Goal: Task Accomplishment & Management: Manage account settings

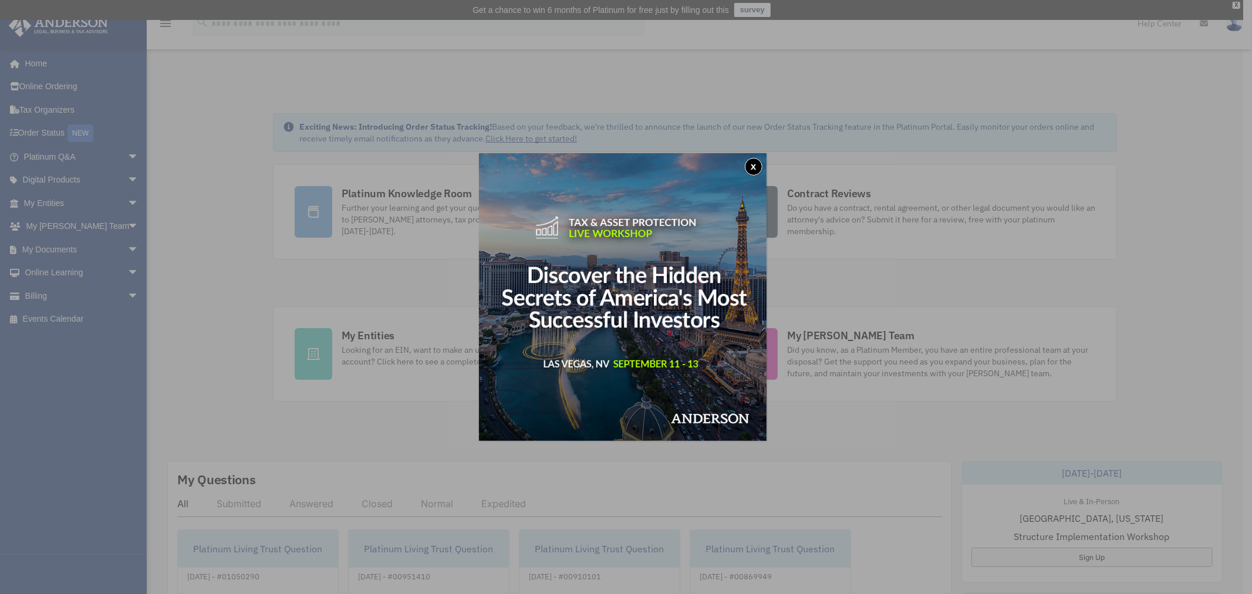
click at [755, 169] on button "x" at bounding box center [754, 167] width 18 height 18
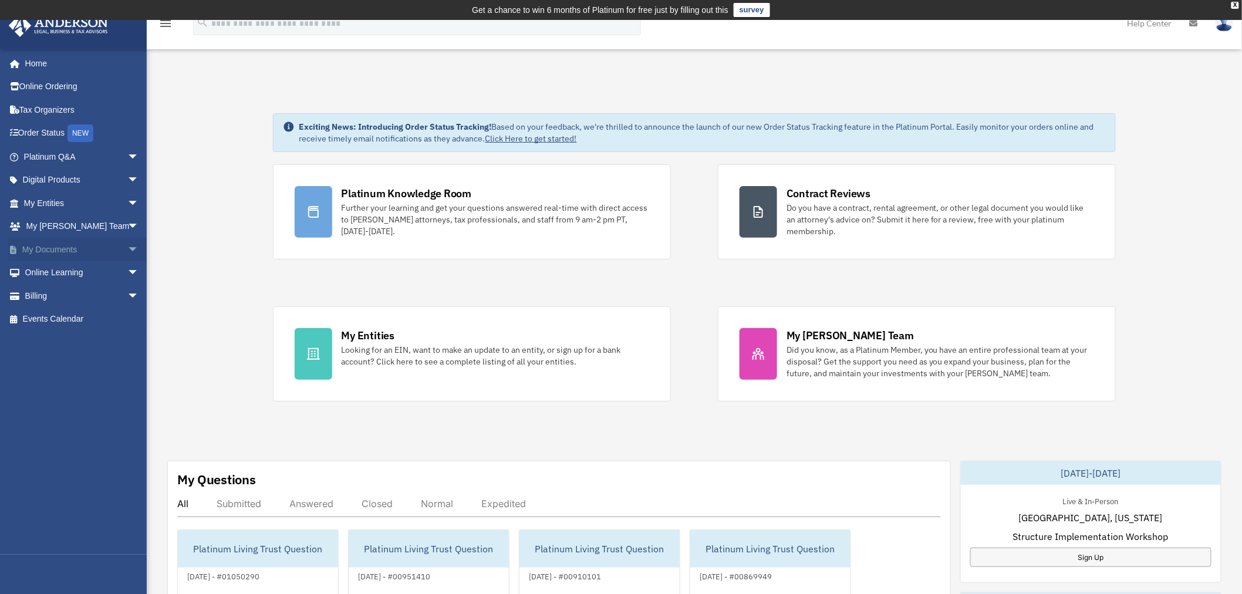
click at [127, 249] on span "arrow_drop_down" at bounding box center [138, 250] width 23 height 24
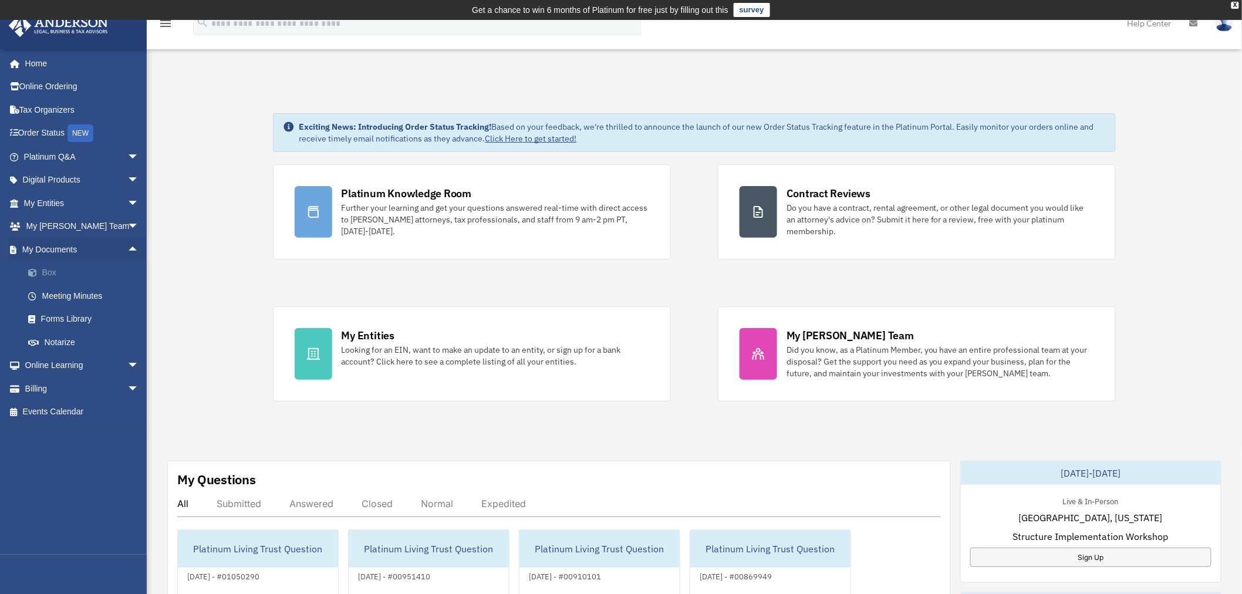
click at [61, 273] on link "Box" at bounding box center [86, 272] width 140 height 23
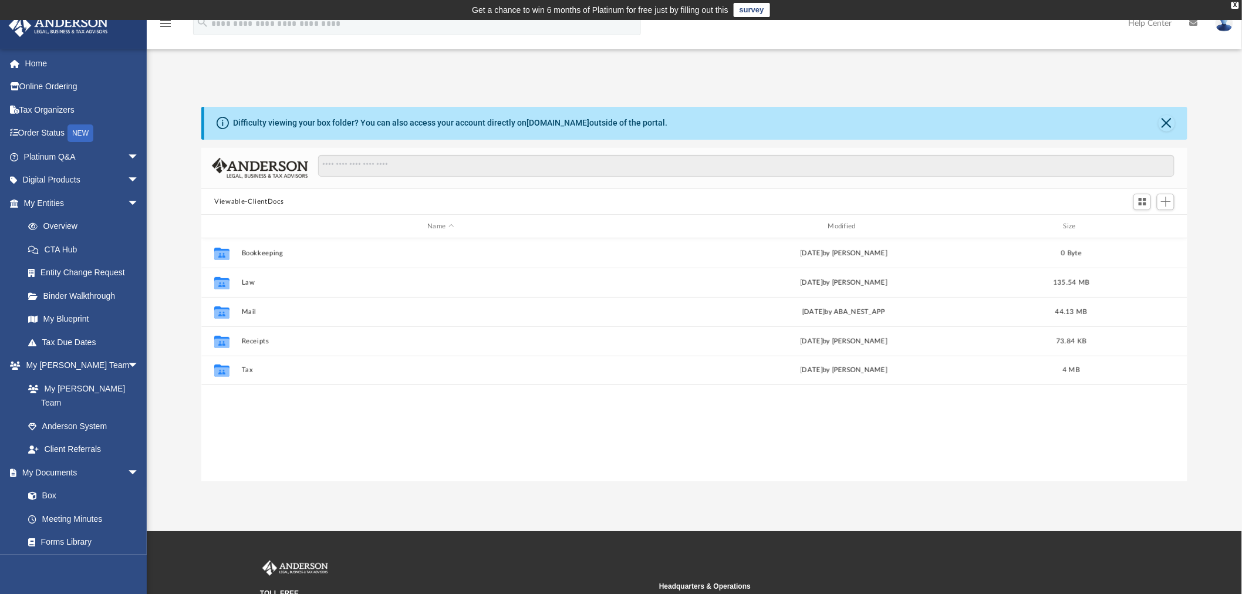
scroll to position [256, 976]
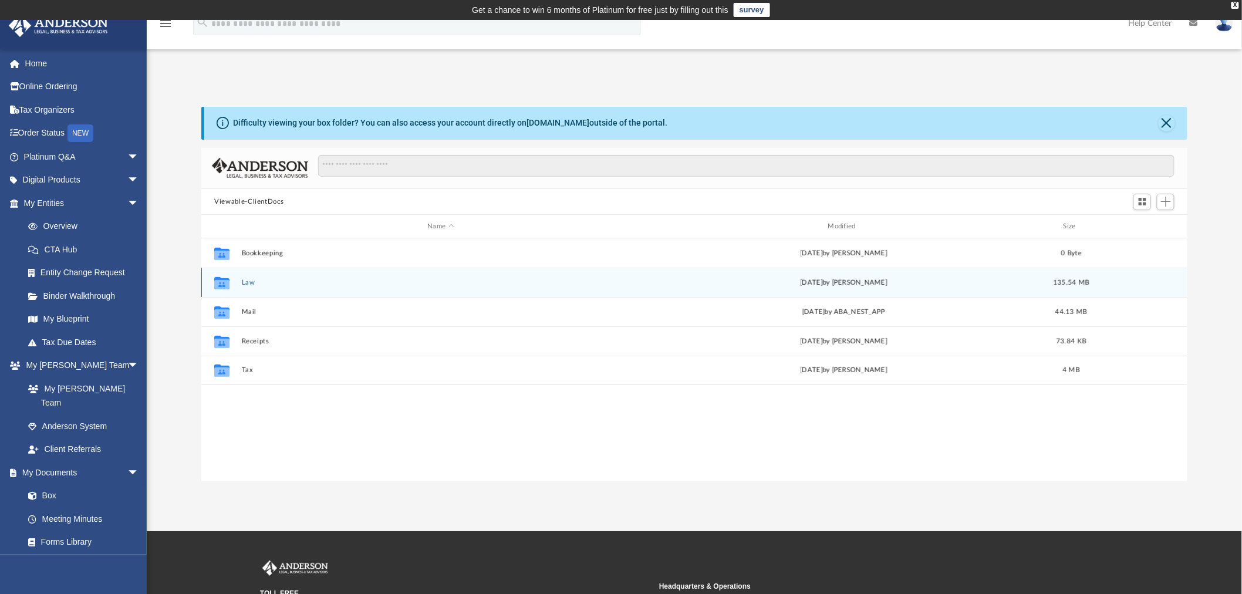
click at [220, 279] on icon "grid" at bounding box center [221, 283] width 15 height 12
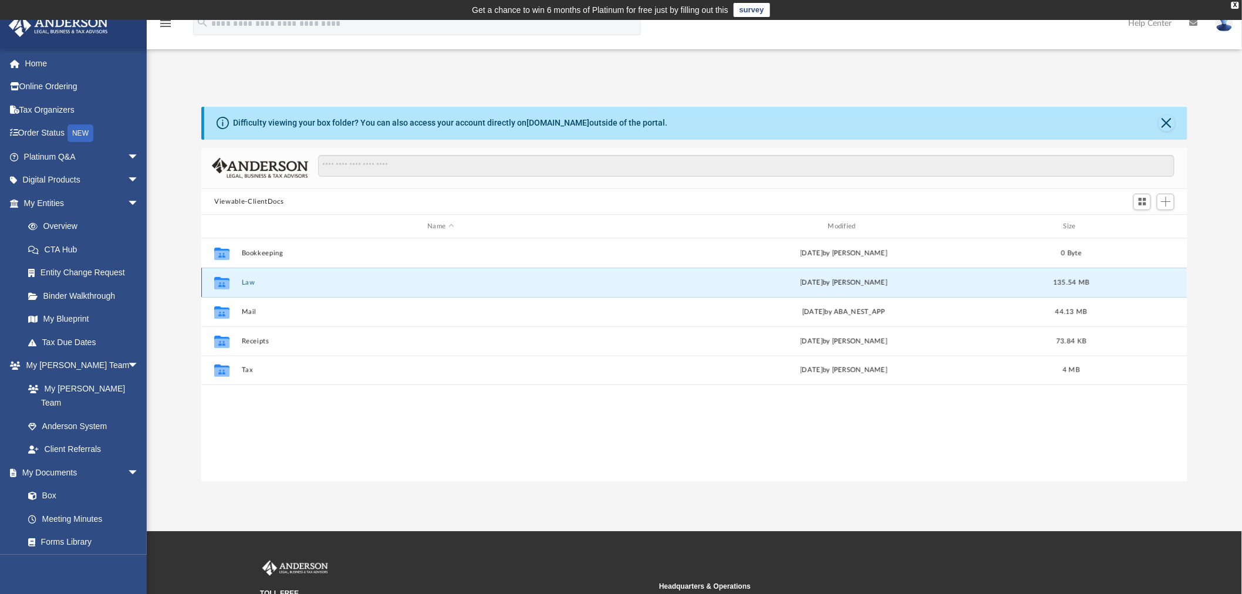
click at [249, 283] on button "Law" at bounding box center [441, 283] width 398 height 8
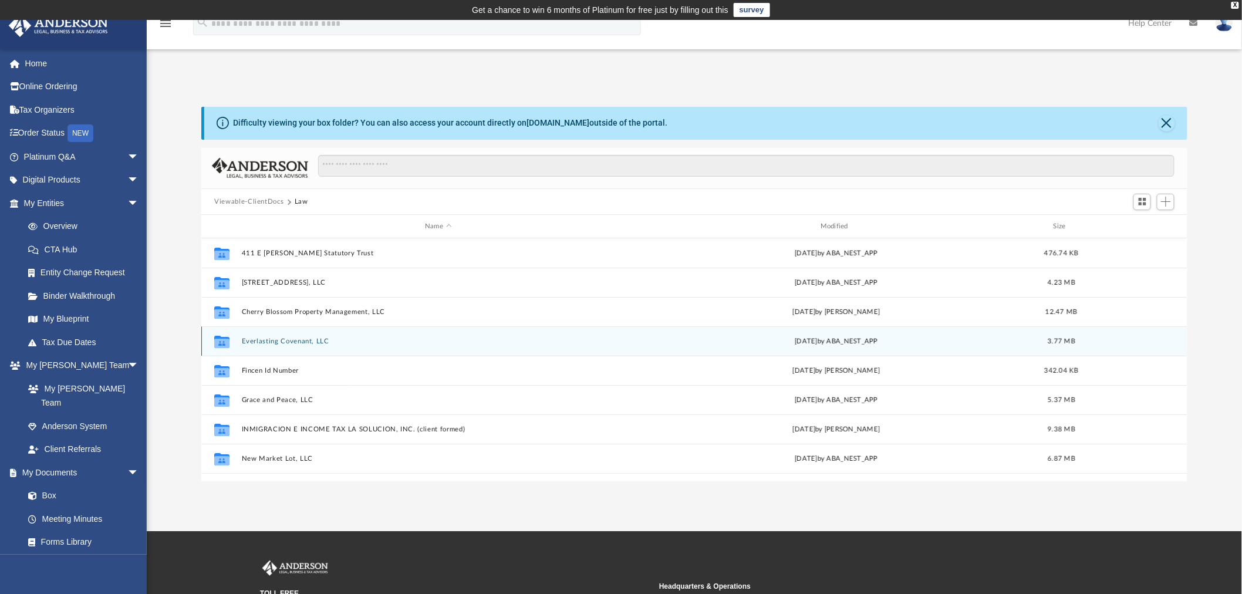
click at [261, 338] on button "Everlasting Covenant, LLC" at bounding box center [438, 342] width 393 height 8
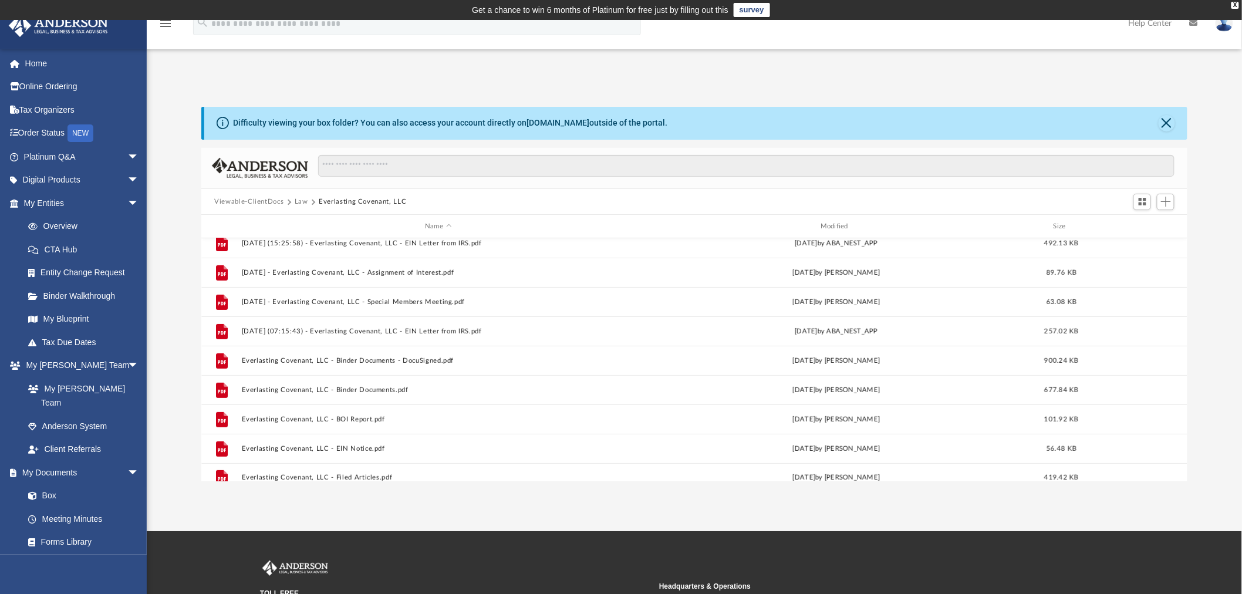
scroll to position [109, 0]
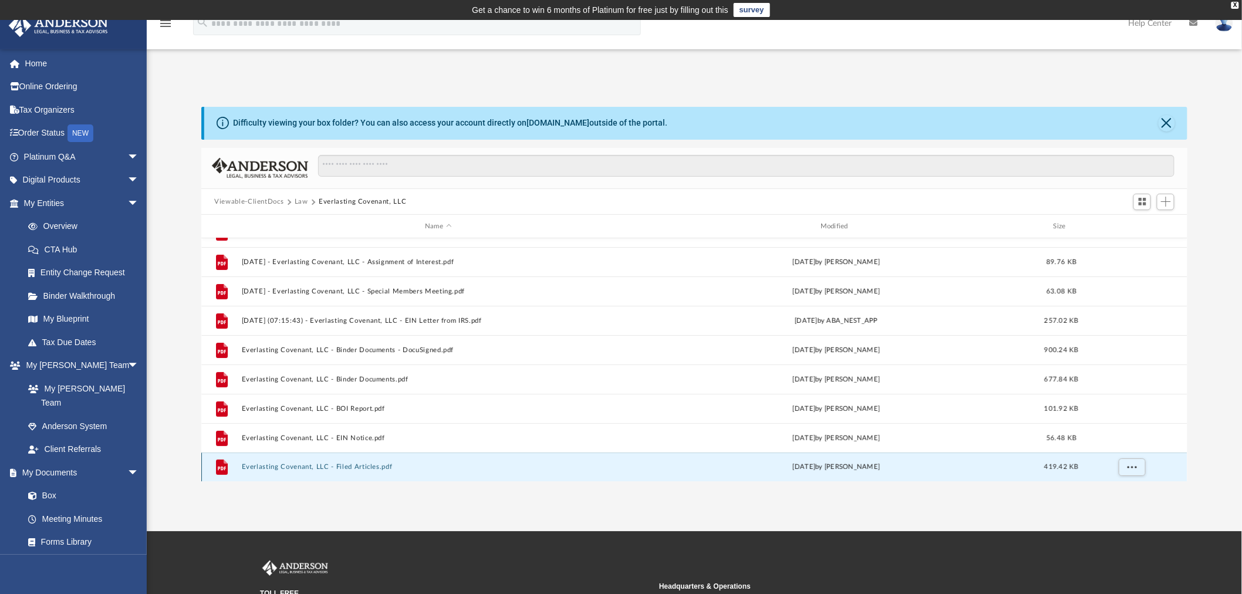
click at [338, 464] on button "Everlasting Covenant, LLC - Filed Articles.pdf" at bounding box center [438, 468] width 393 height 8
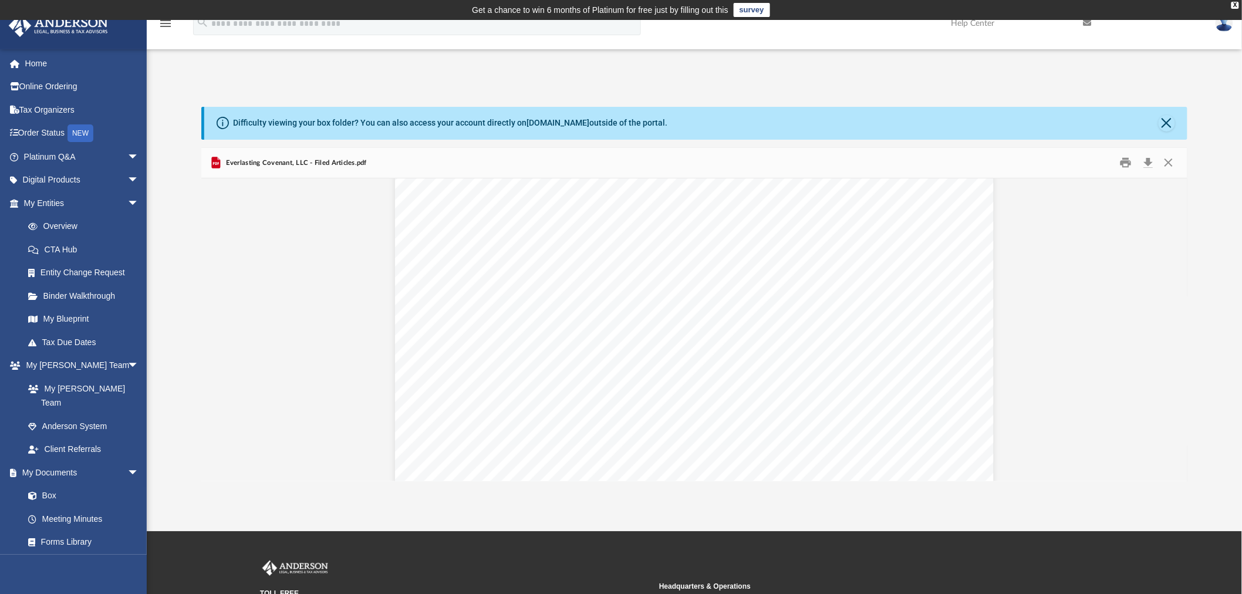
scroll to position [0, 0]
click at [1128, 162] on button "Print" at bounding box center [1125, 163] width 23 height 18
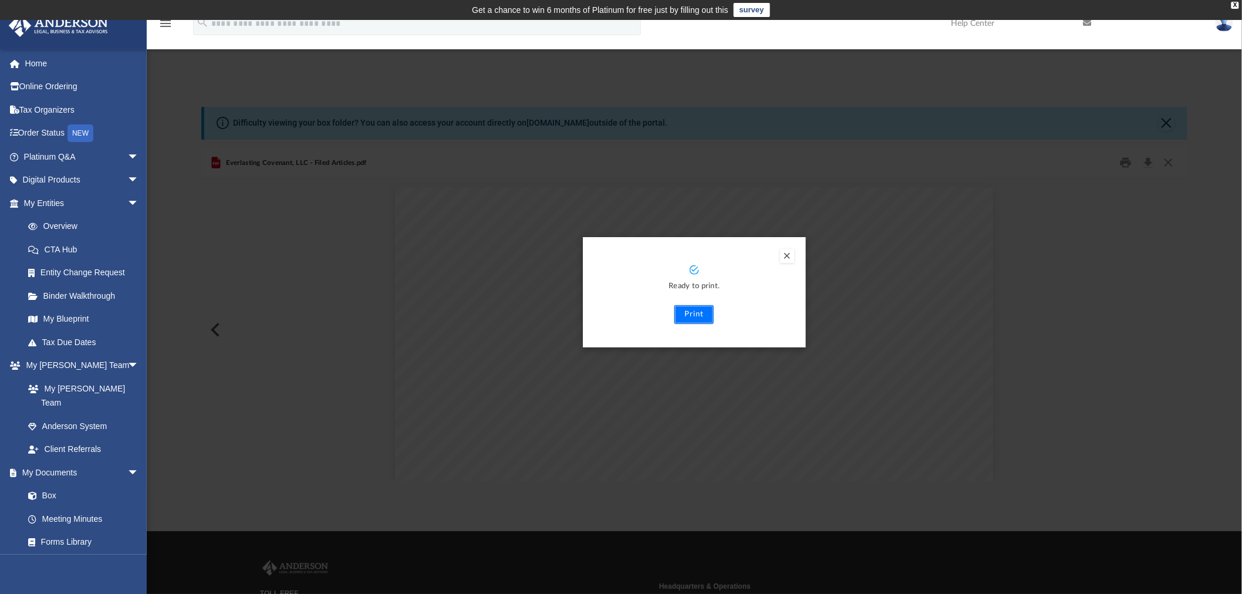
click at [697, 310] on button "Print" at bounding box center [694, 314] width 39 height 19
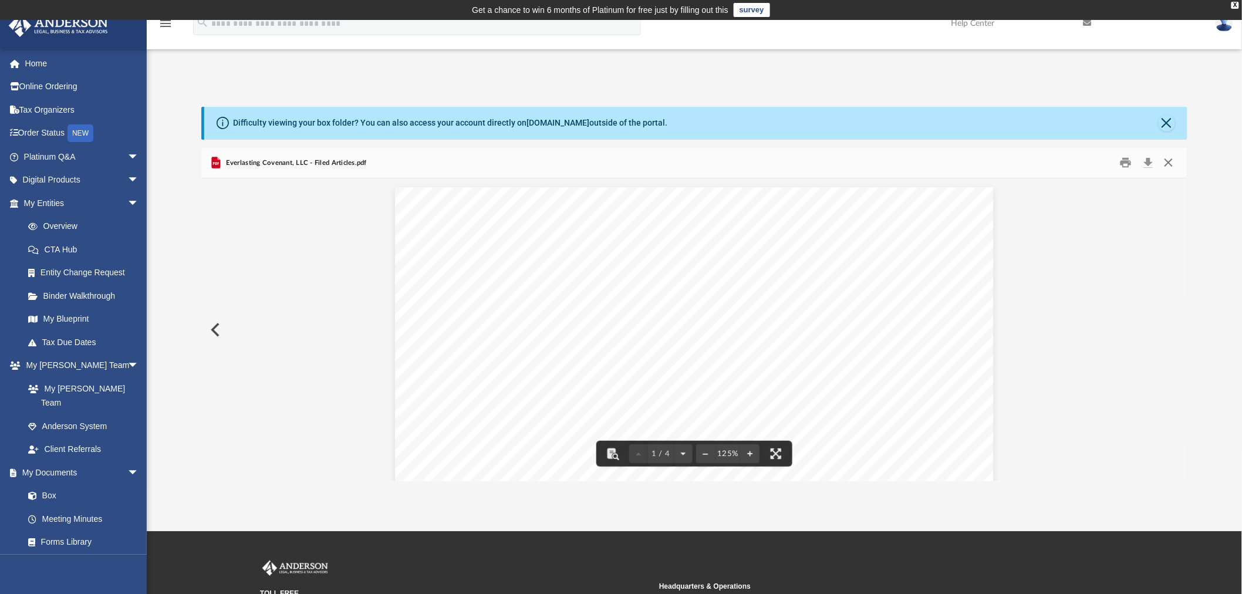
click at [1169, 161] on button "Close" at bounding box center [1168, 163] width 21 height 18
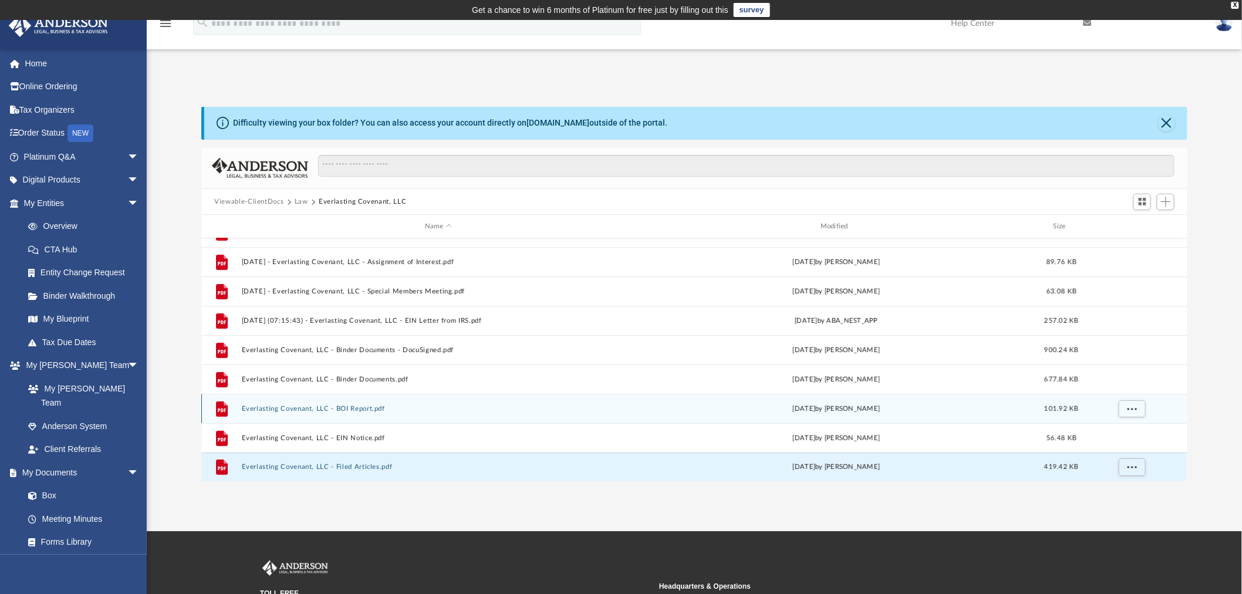
click at [331, 403] on div "File Everlasting Covenant, LLC - BOI Report.pdf Wed Jul 10 2024 by Brandi Willi…" at bounding box center [694, 408] width 986 height 29
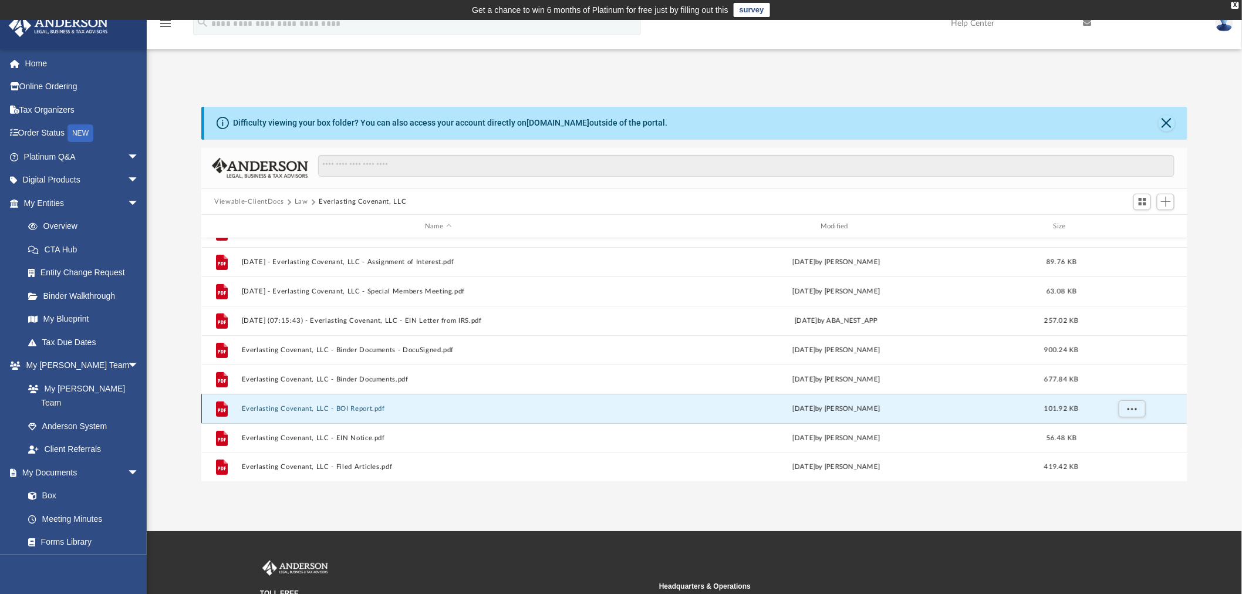
click at [337, 404] on div "File Everlasting Covenant, LLC - BOI Report.pdf Wed Jul 10 2024 by Brandi Willi…" at bounding box center [694, 408] width 986 height 29
click at [222, 406] on icon "grid" at bounding box center [222, 409] width 12 height 15
click at [321, 408] on button "Everlasting Covenant, LLC - BOI Report.pdf" at bounding box center [438, 409] width 393 height 8
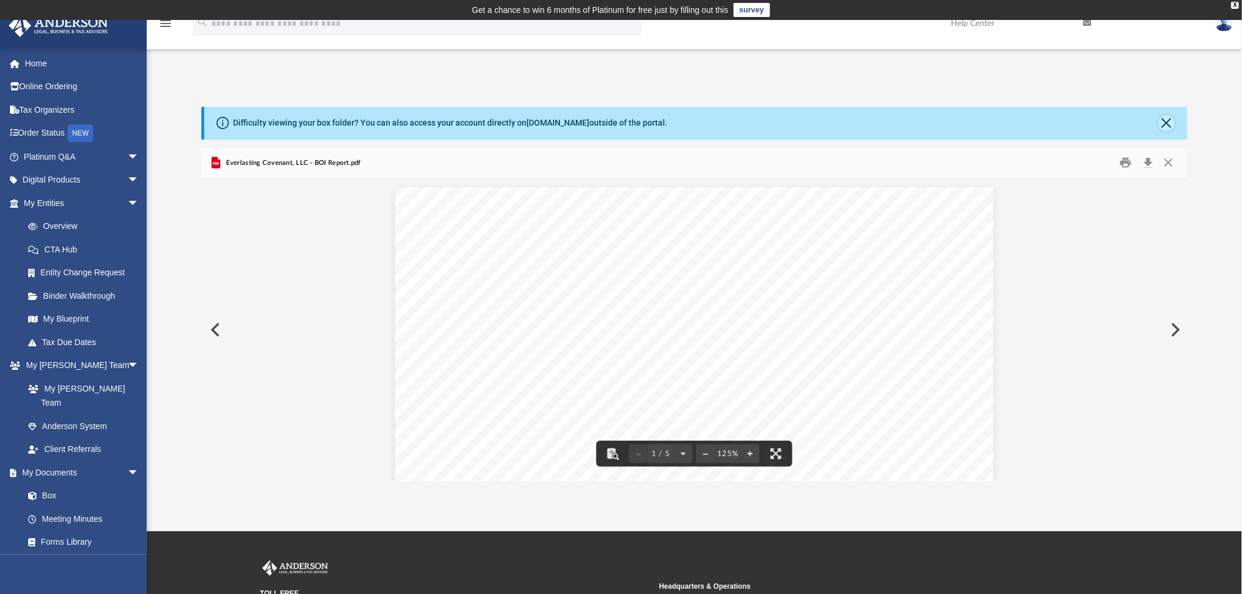
click at [1168, 125] on button "Close" at bounding box center [1167, 123] width 16 height 16
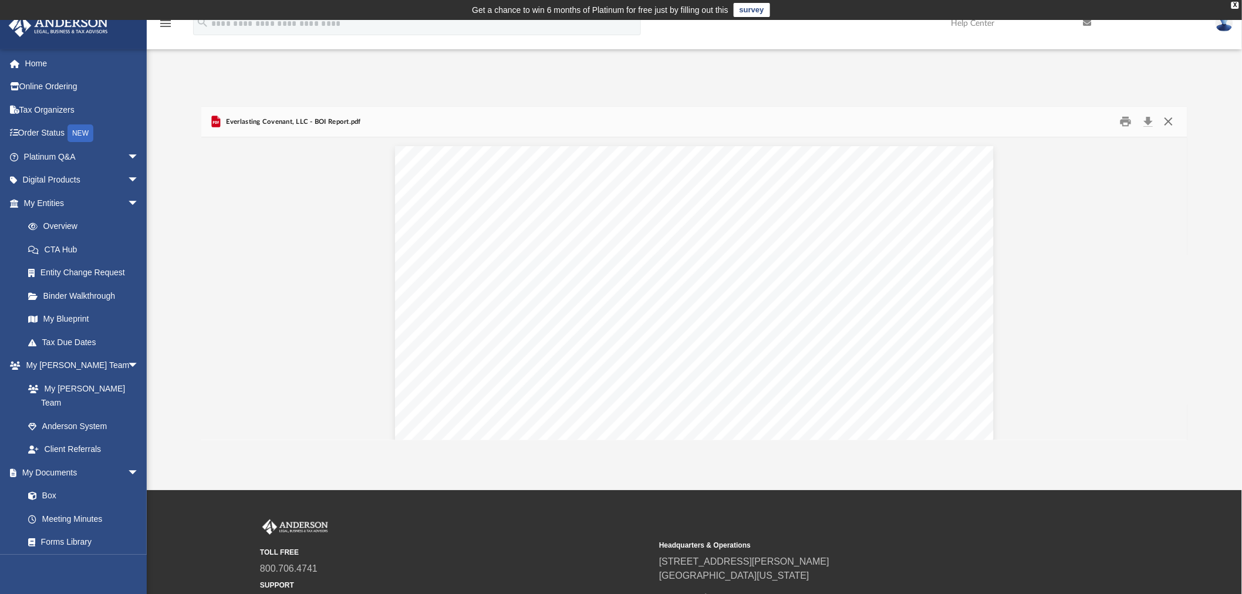
click at [1168, 125] on button "Close" at bounding box center [1168, 122] width 21 height 18
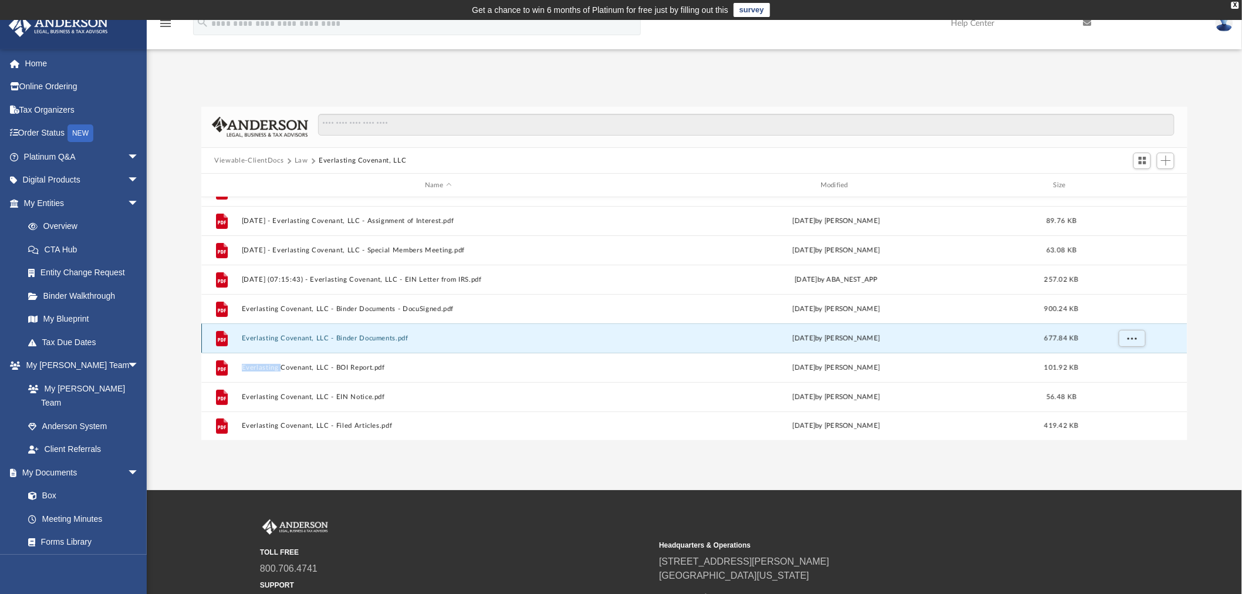
click at [301, 336] on button "Everlasting Covenant, LLC - Binder Documents.pdf" at bounding box center [438, 339] width 393 height 8
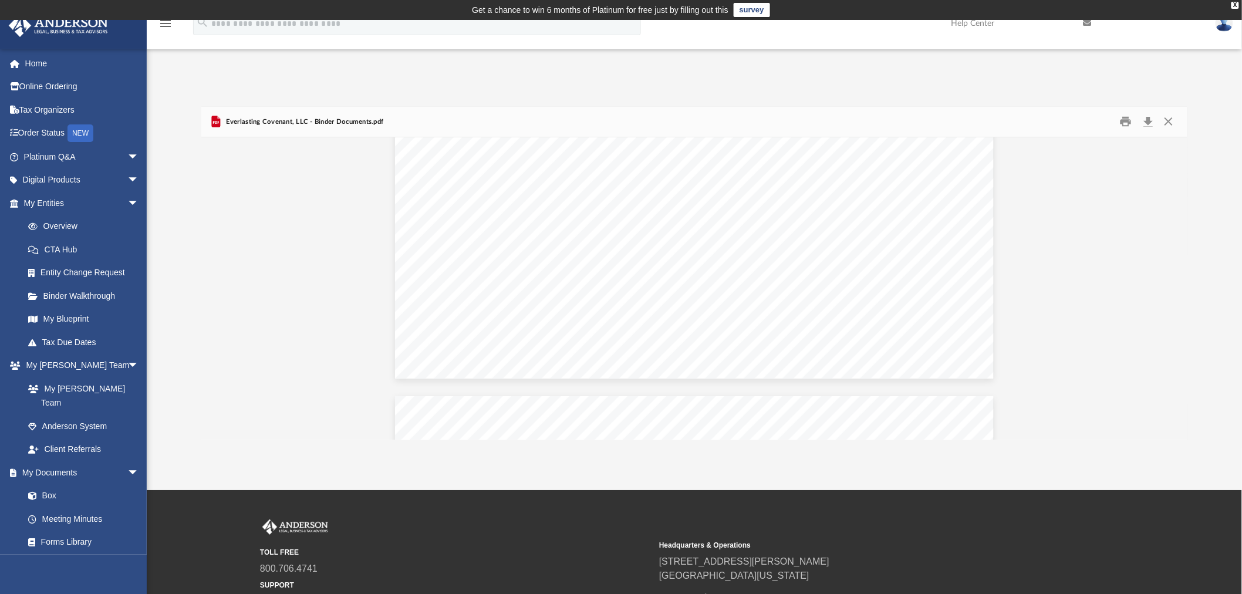
scroll to position [10923, 0]
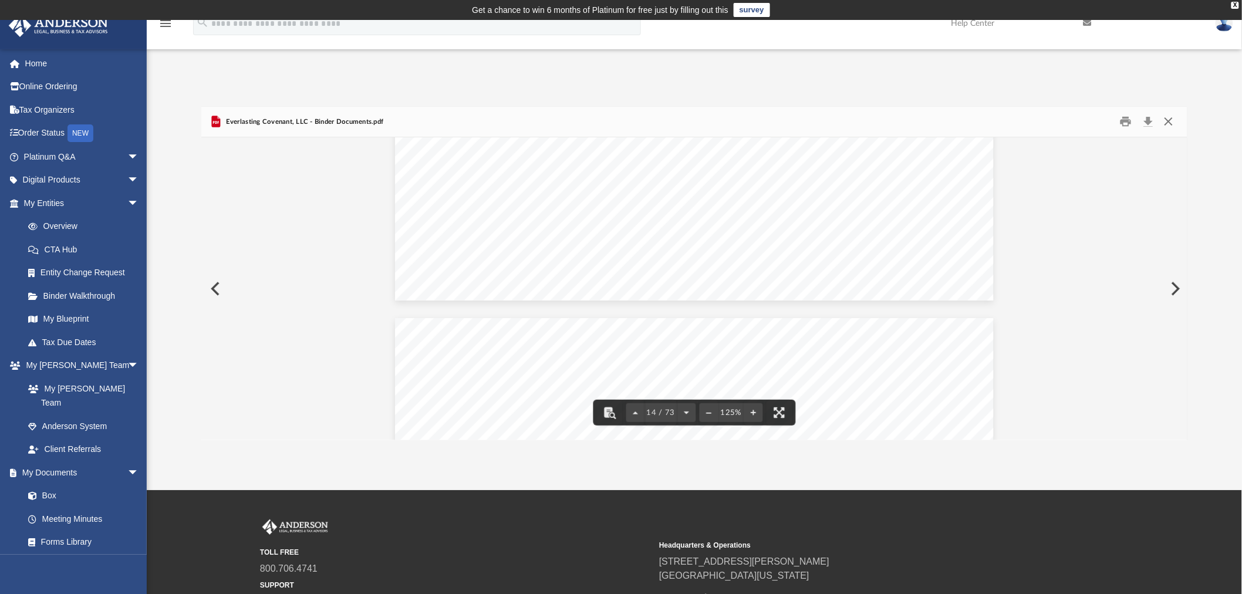
click at [1171, 118] on button "Close" at bounding box center [1168, 122] width 21 height 18
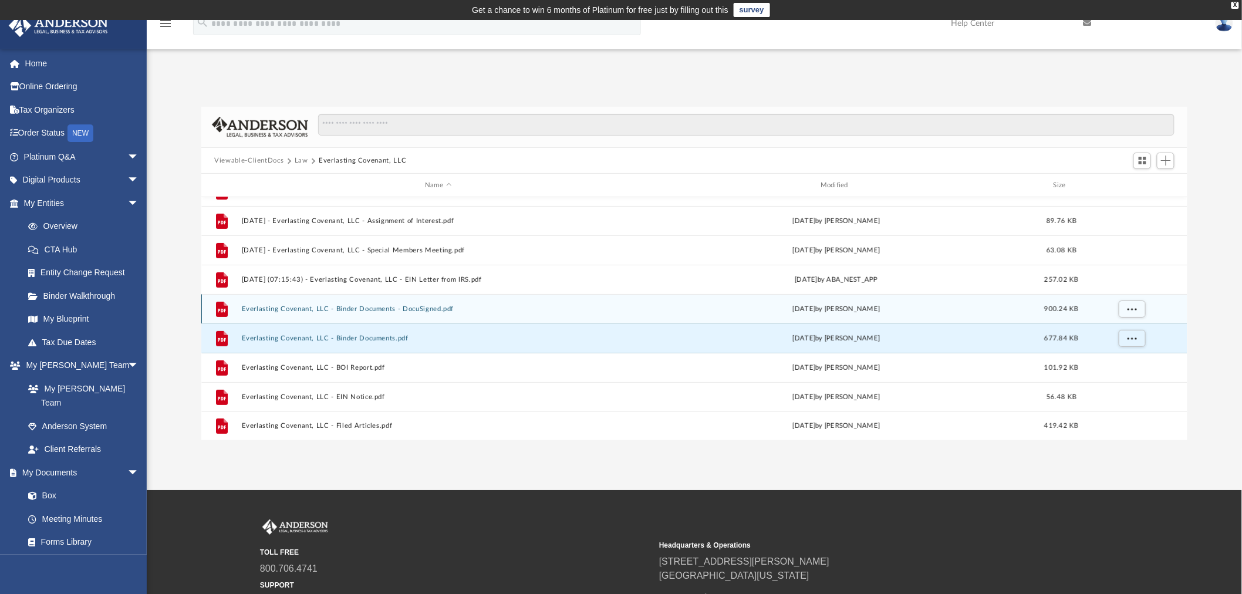
click at [371, 304] on div "File Everlasting Covenant, LLC - Binder Documents - DocuSigned.pdf Mon Sep 23 2…" at bounding box center [694, 308] width 986 height 29
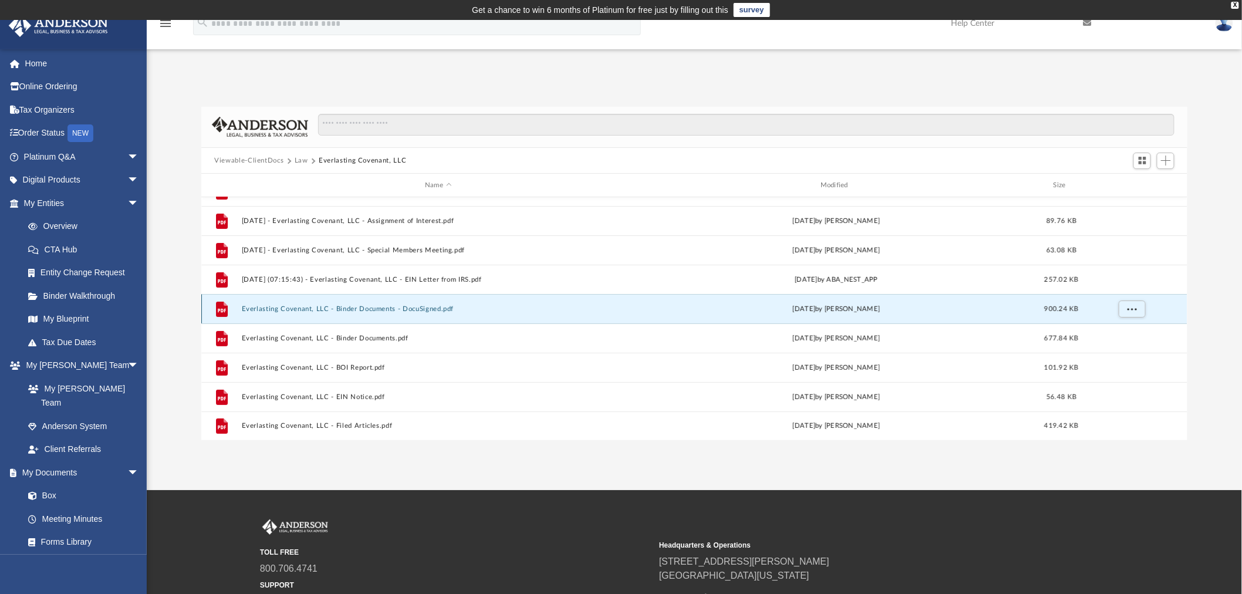
click at [273, 310] on button "Everlasting Covenant, LLC - Binder Documents - DocuSigned.pdf" at bounding box center [438, 309] width 393 height 8
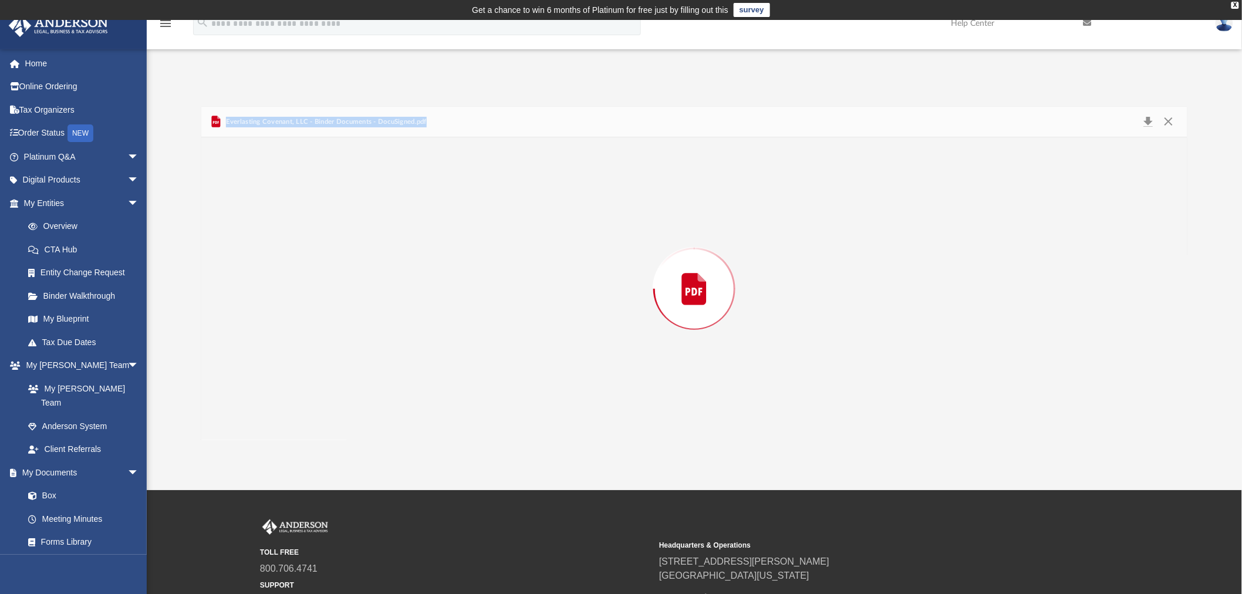
click at [273, 310] on div "Preview" at bounding box center [694, 288] width 986 height 303
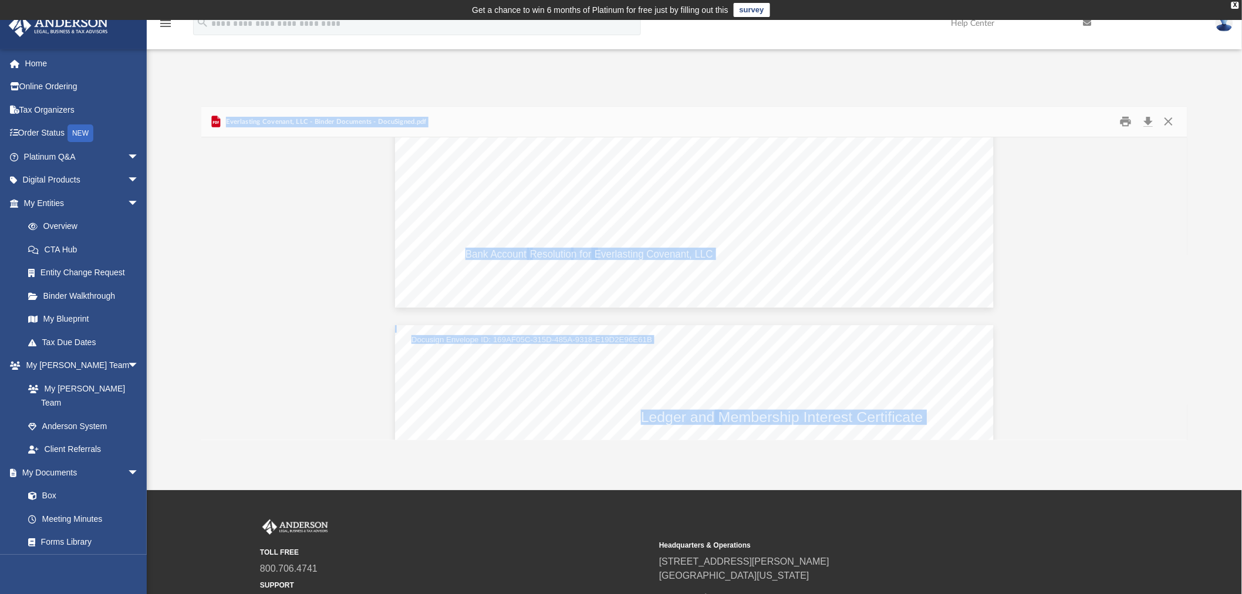
scroll to position [48681, 0]
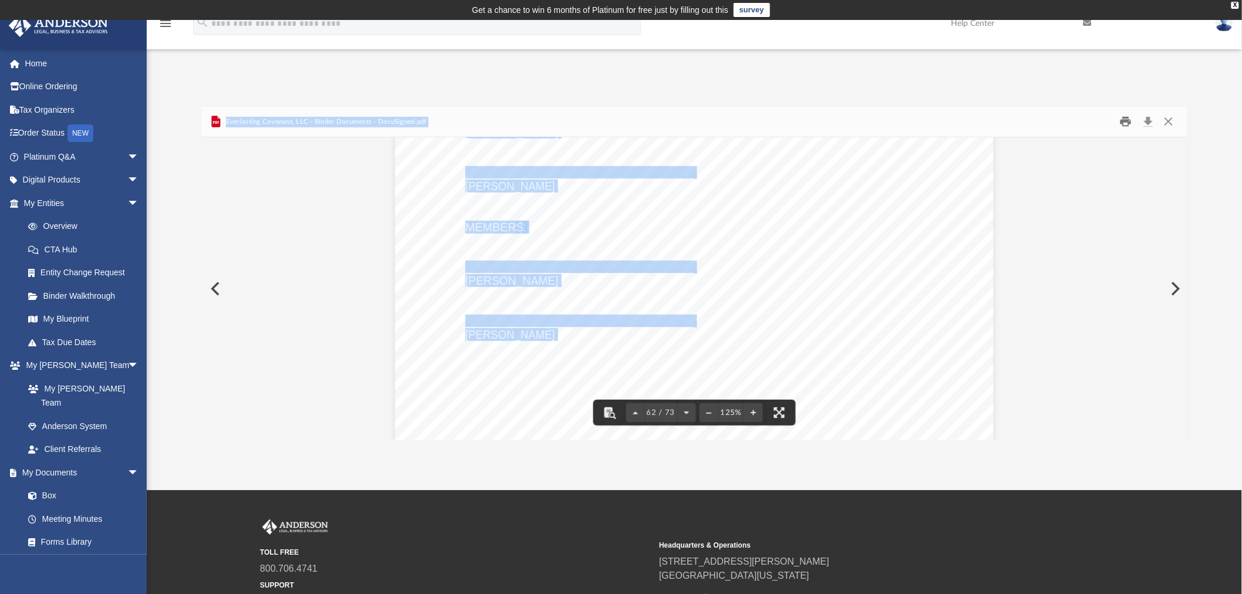
click at [1124, 121] on button "Print" at bounding box center [1125, 122] width 23 height 18
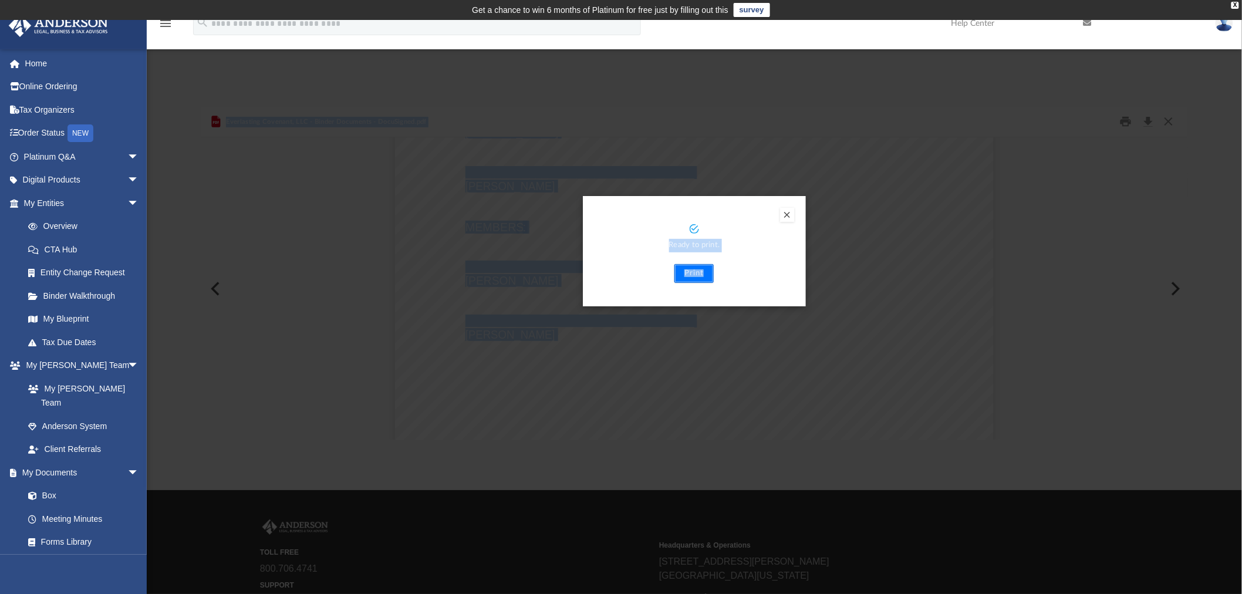
click at [693, 272] on button "Print" at bounding box center [694, 273] width 39 height 19
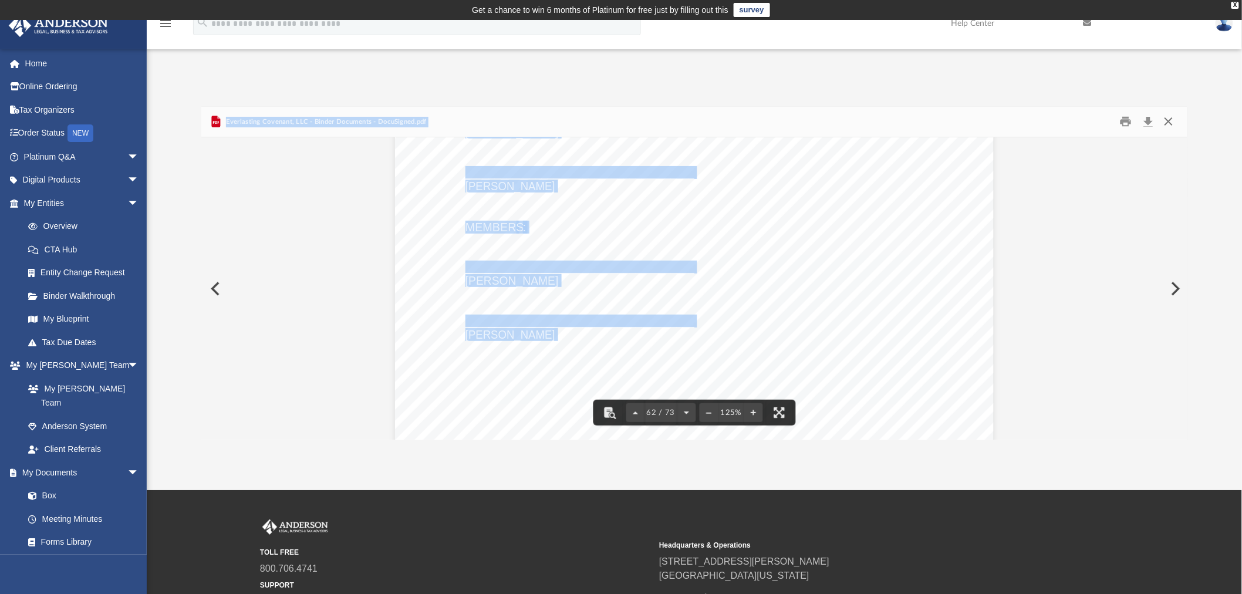
click at [1169, 124] on button "Close" at bounding box center [1168, 122] width 21 height 18
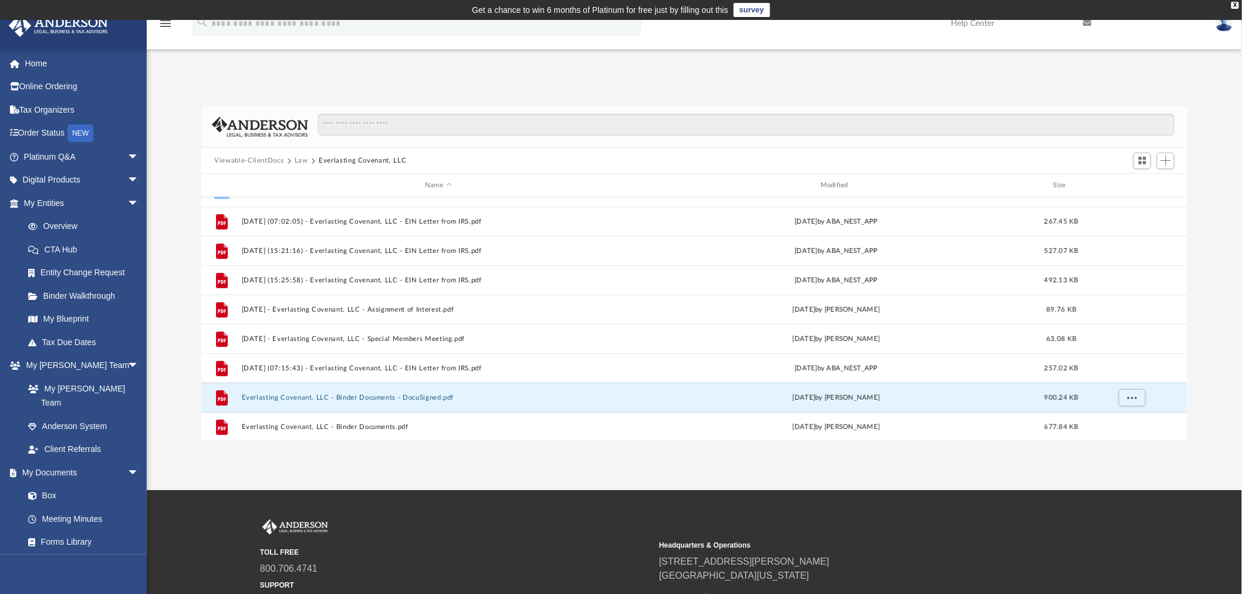
scroll to position [16, 0]
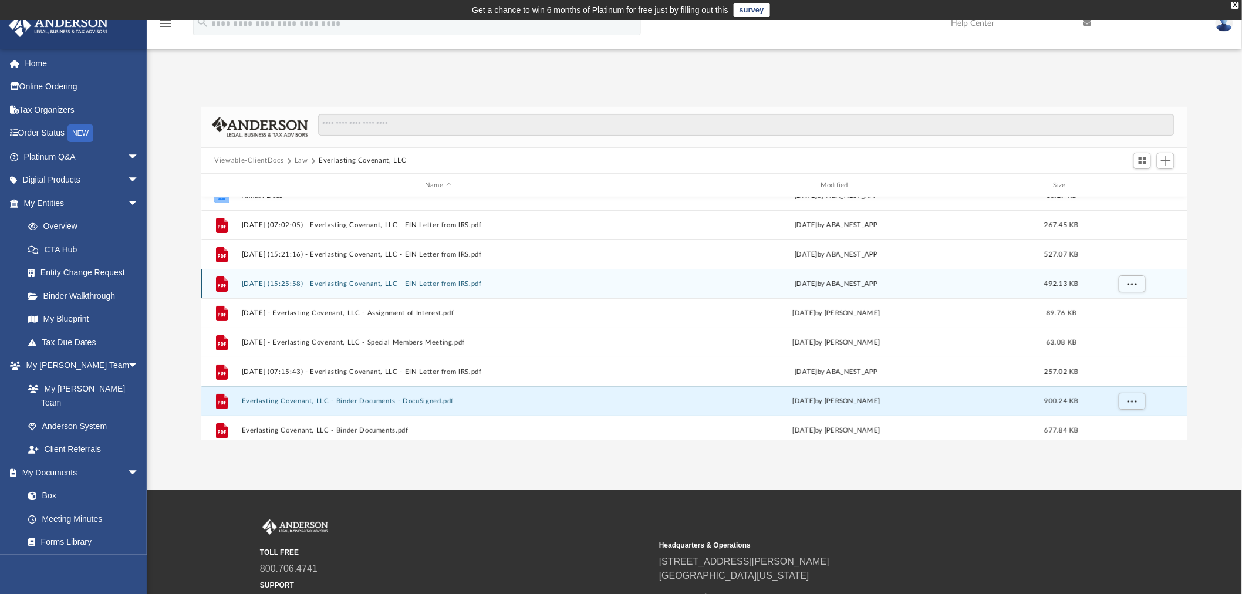
click at [308, 283] on button "2024.10.23 (15:25:58) - Everlasting Covenant, LLC - EIN Letter from IRS.pdf" at bounding box center [438, 284] width 393 height 8
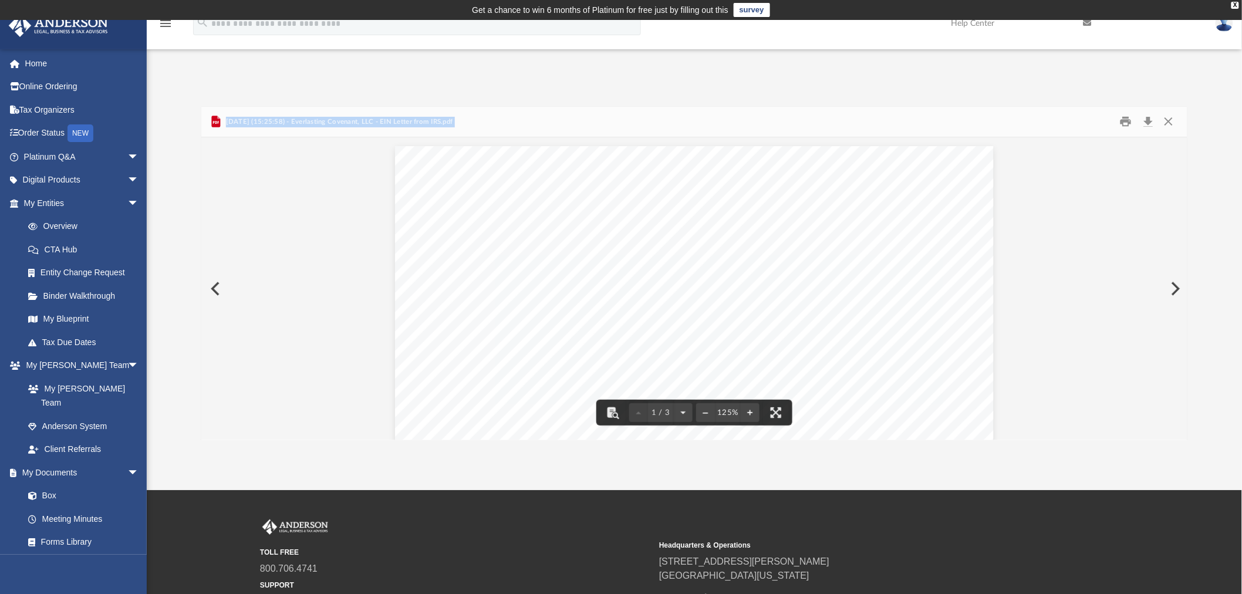
scroll to position [6, 0]
click at [1172, 122] on button "Close" at bounding box center [1168, 122] width 21 height 18
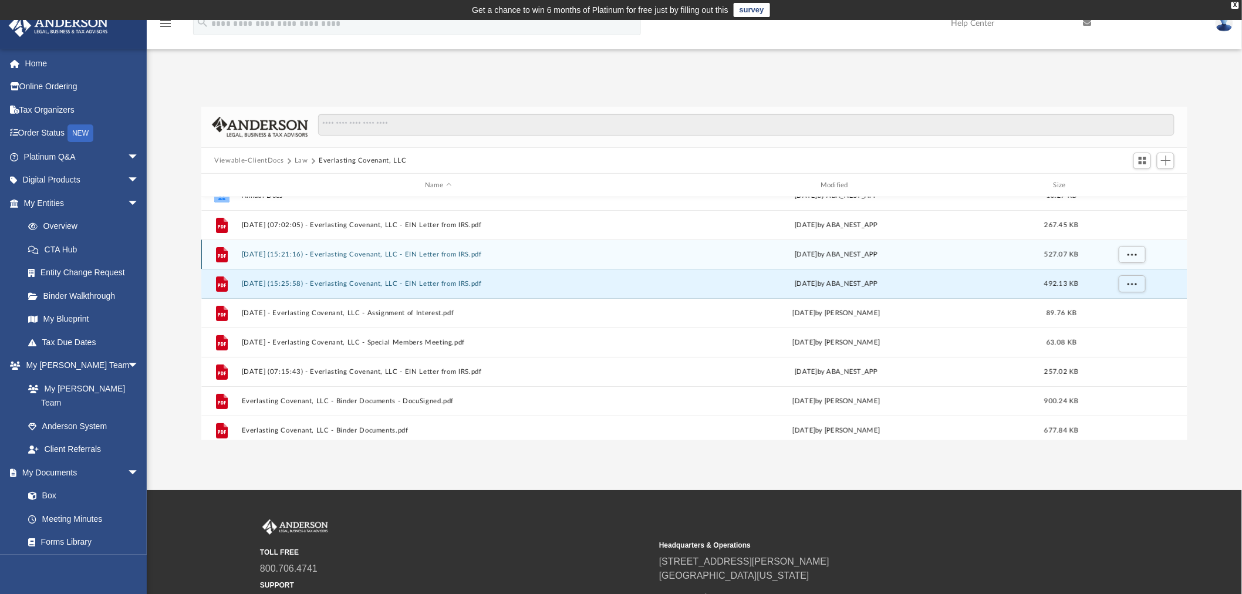
click at [349, 251] on button "2024.10.23 (15:21:16) - Everlasting Covenant, LLC - EIN Letter from IRS.pdf" at bounding box center [438, 255] width 393 height 8
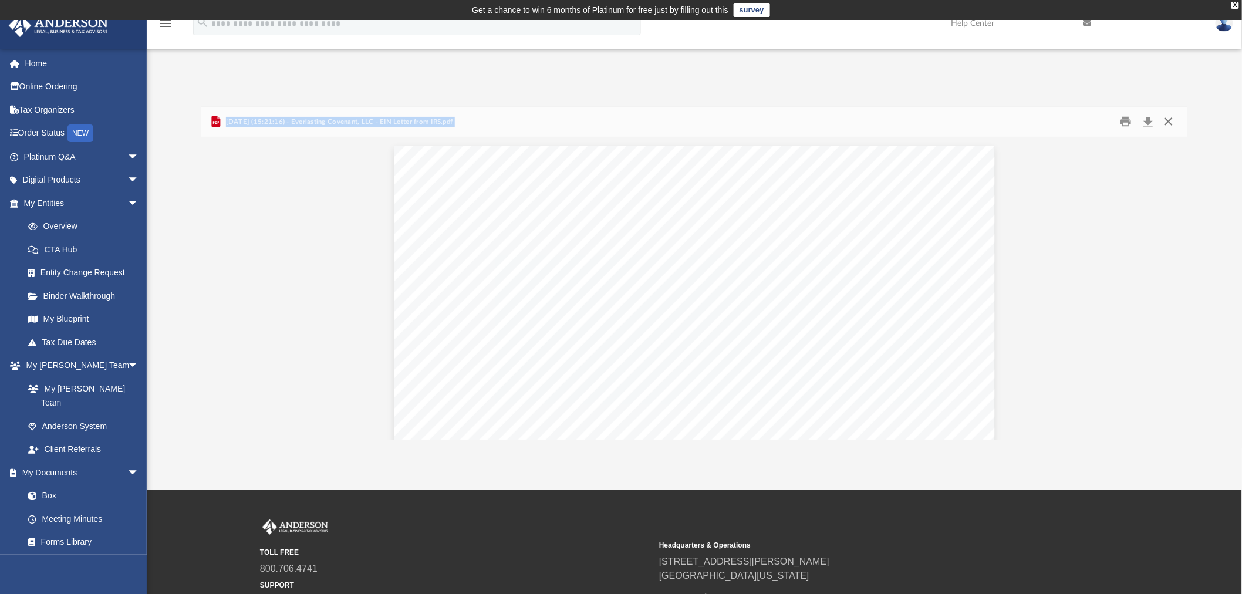
click at [1171, 123] on button "Close" at bounding box center [1168, 122] width 21 height 18
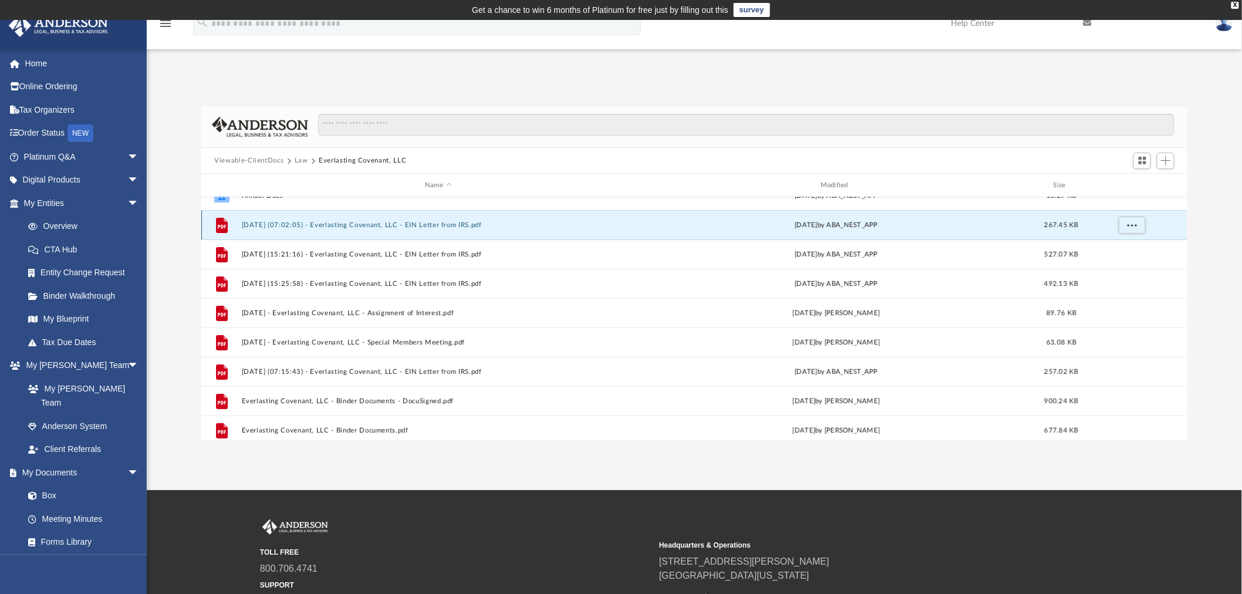
click at [355, 225] on button "2024.07.16 (07:02:05) - Everlasting Covenant, LLC - EIN Letter from IRS.pdf" at bounding box center [438, 225] width 393 height 8
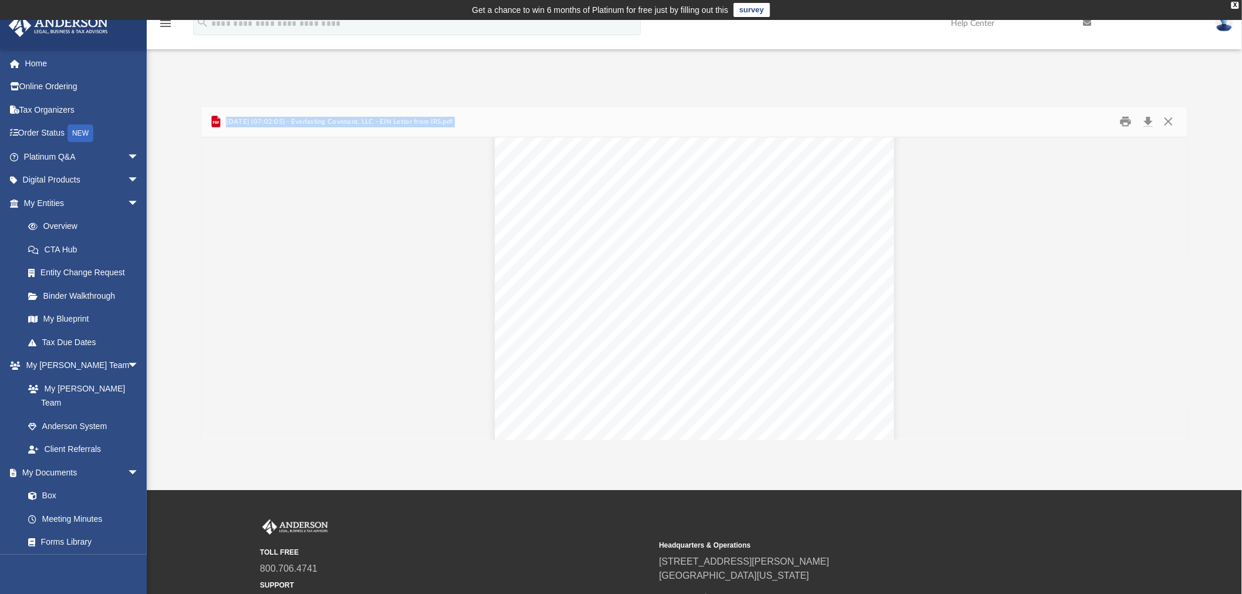
scroll to position [0, 0]
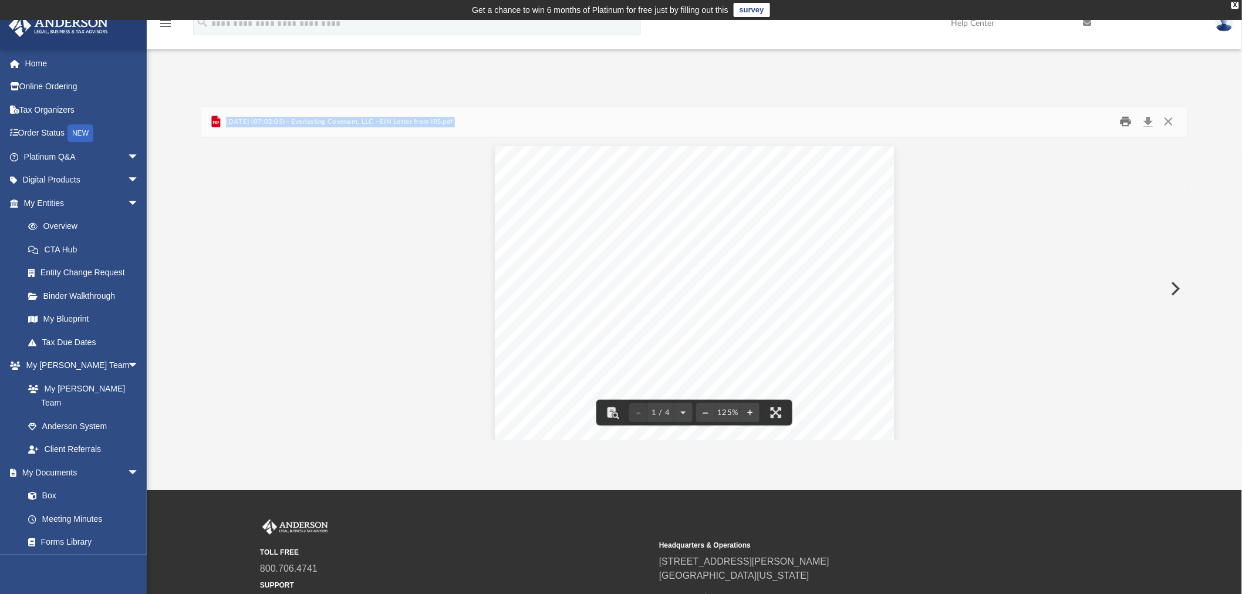
click at [1123, 122] on button "Print" at bounding box center [1125, 122] width 23 height 18
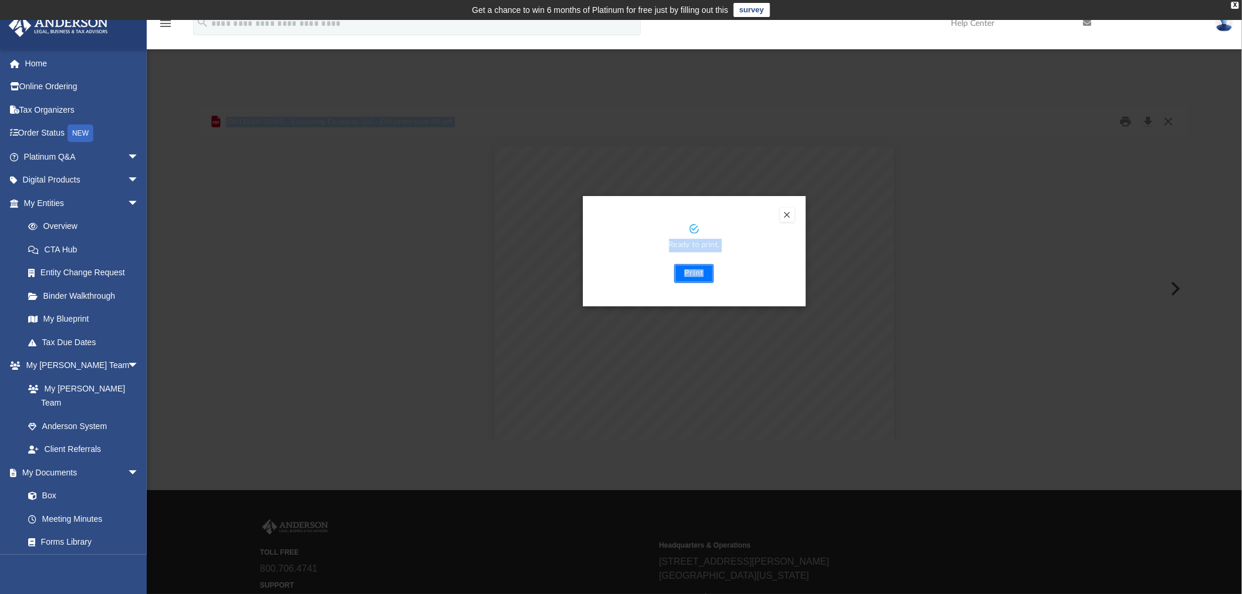
click at [690, 273] on button "Print" at bounding box center [694, 273] width 39 height 19
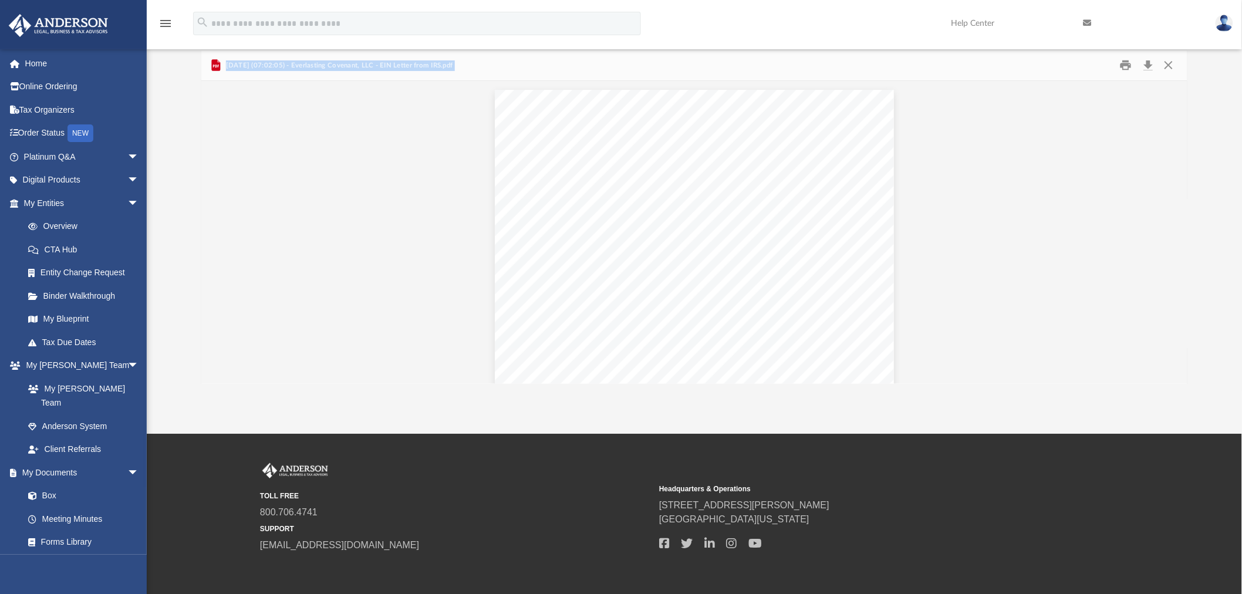
scroll to position [106, 0]
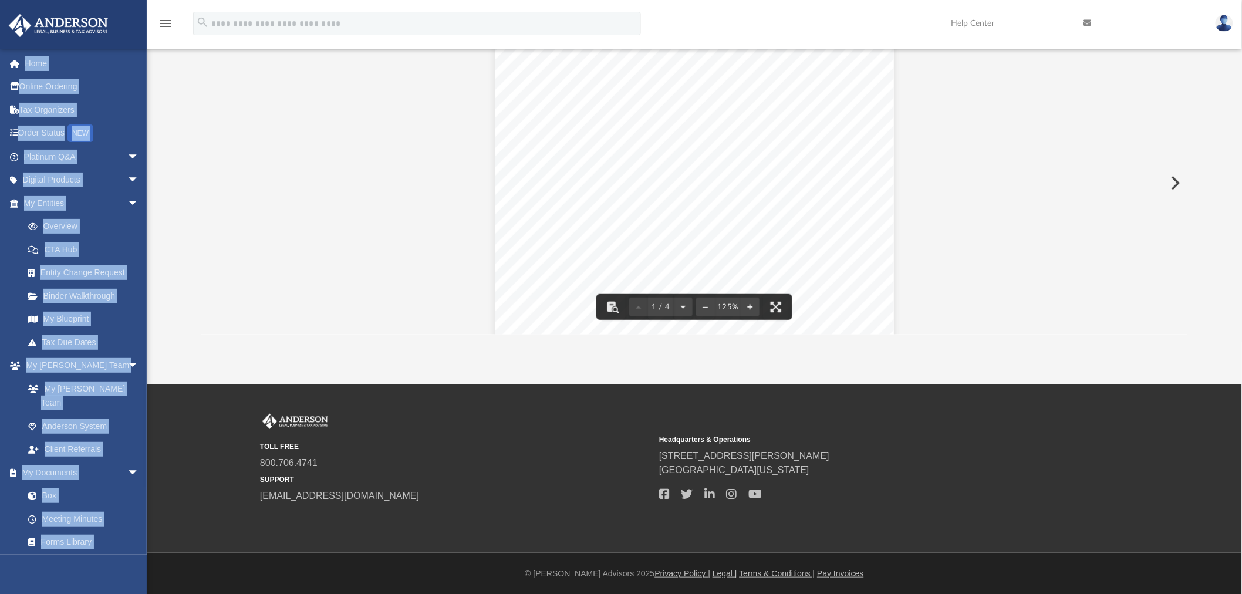
drag, startPoint x: 1179, startPoint y: 69, endPoint x: 1178, endPoint y: 43, distance: 25.8
click at [1178, 43] on div "menu search Site Menu add truongvafb@gmail.com My Profile Reset Password Logout…" at bounding box center [621, 149] width 1242 height 470
drag, startPoint x: 337, startPoint y: 267, endPoint x: 301, endPoint y: 211, distance: 66.1
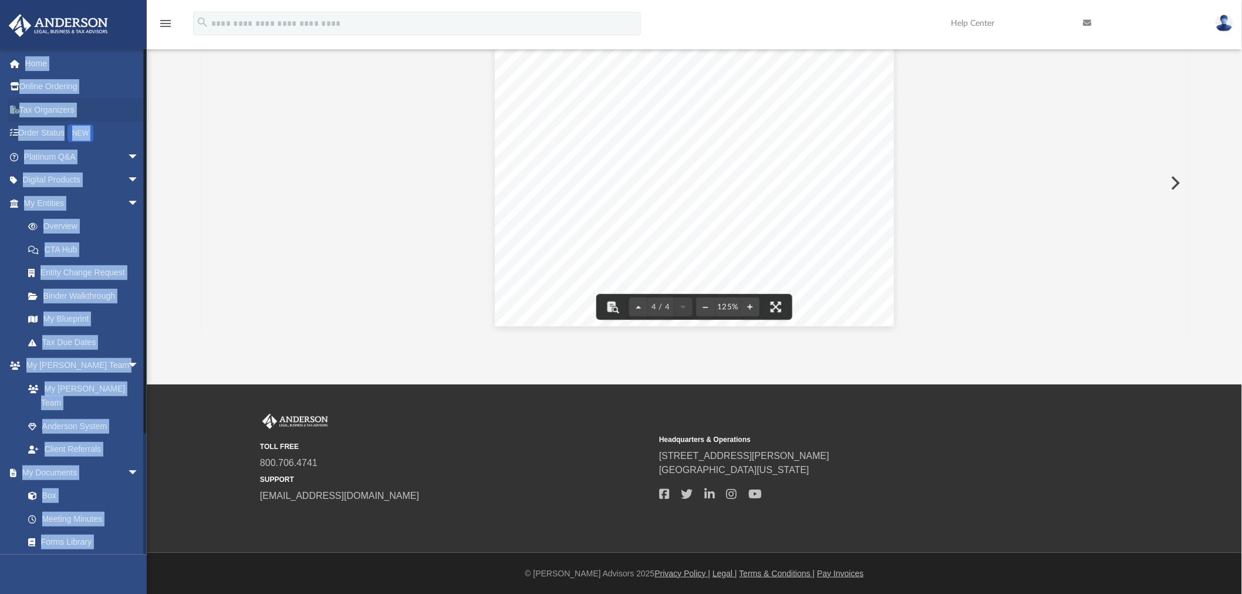
drag, startPoint x: 212, startPoint y: 153, endPoint x: 113, endPoint y: 113, distance: 106.9
click at [192, 142] on div "Difficulty viewing your box folder? You can also access your account directly o…" at bounding box center [694, 168] width 1095 height 334
click at [30, 66] on ul "Home Online Ordering Tax Organizers Order Status NEW Platinum Q&A arrow_drop_do…" at bounding box center [78, 384] width 157 height 665
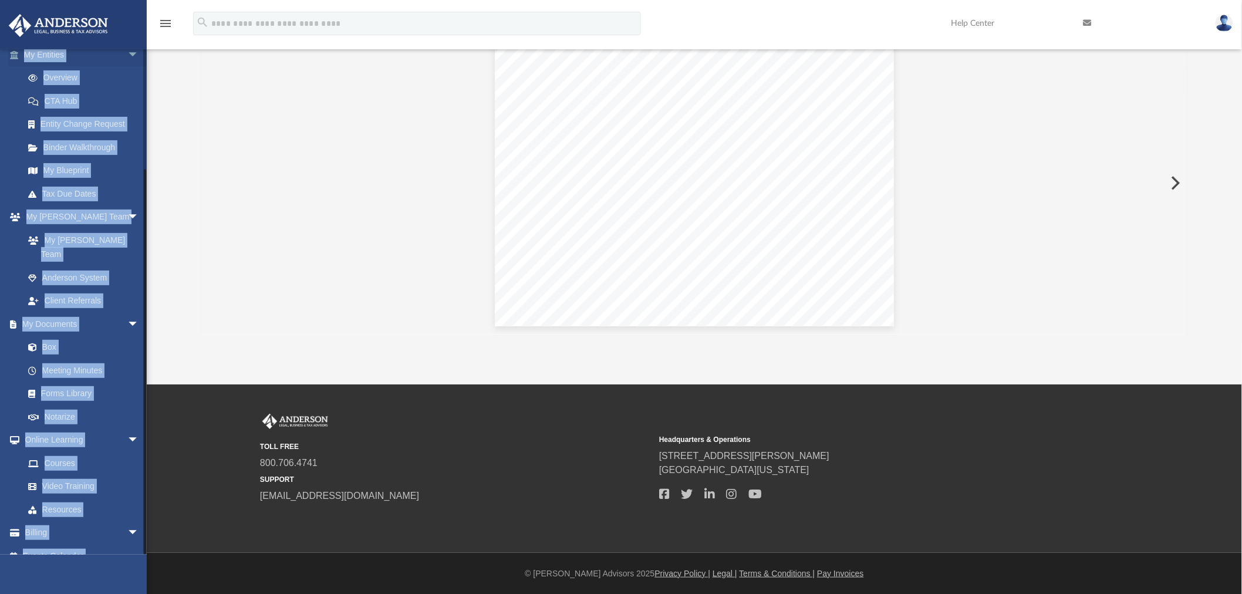
click at [127, 54] on span "arrow_drop_down" at bounding box center [138, 55] width 23 height 24
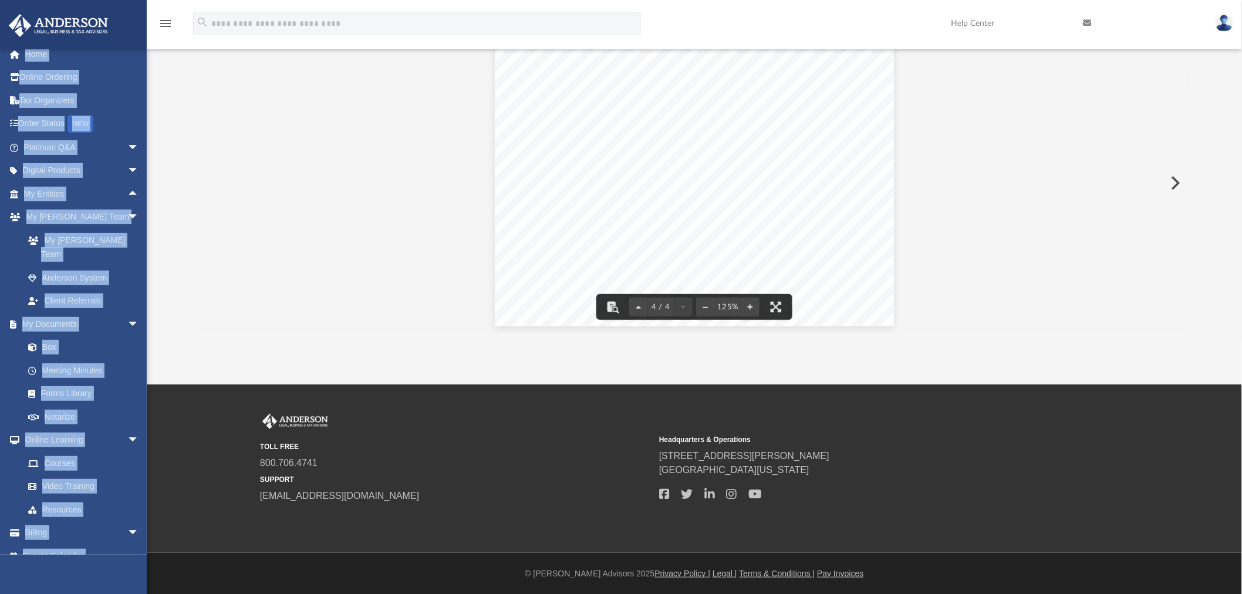
drag, startPoint x: 249, startPoint y: 164, endPoint x: 223, endPoint y: 144, distance: 32.6
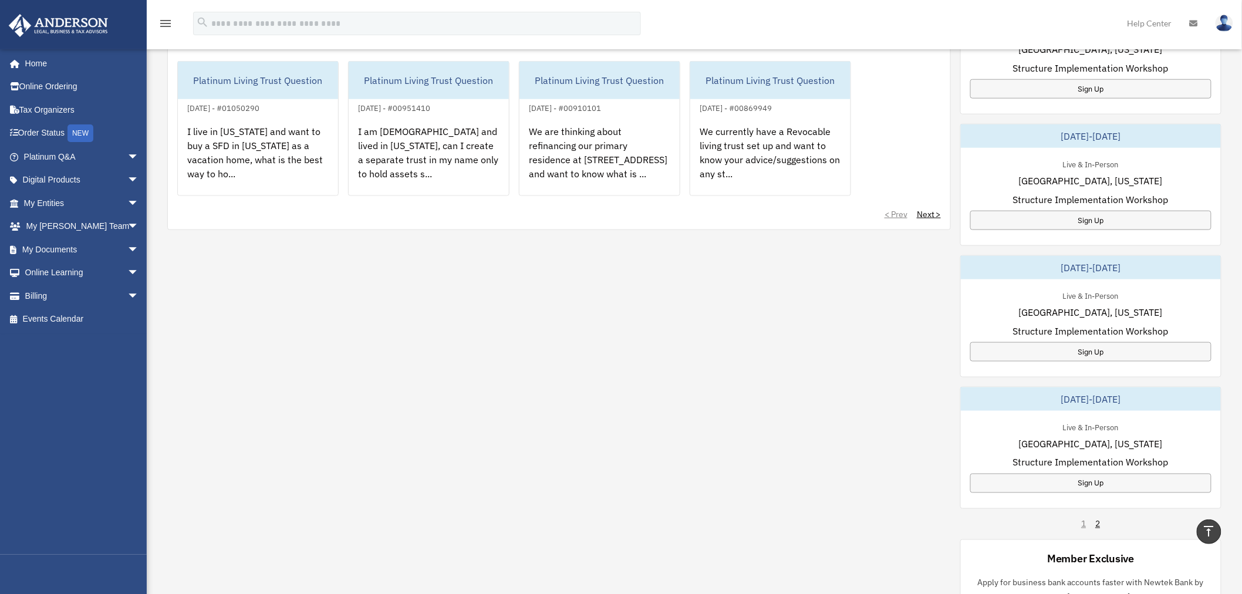
scroll to position [814, 0]
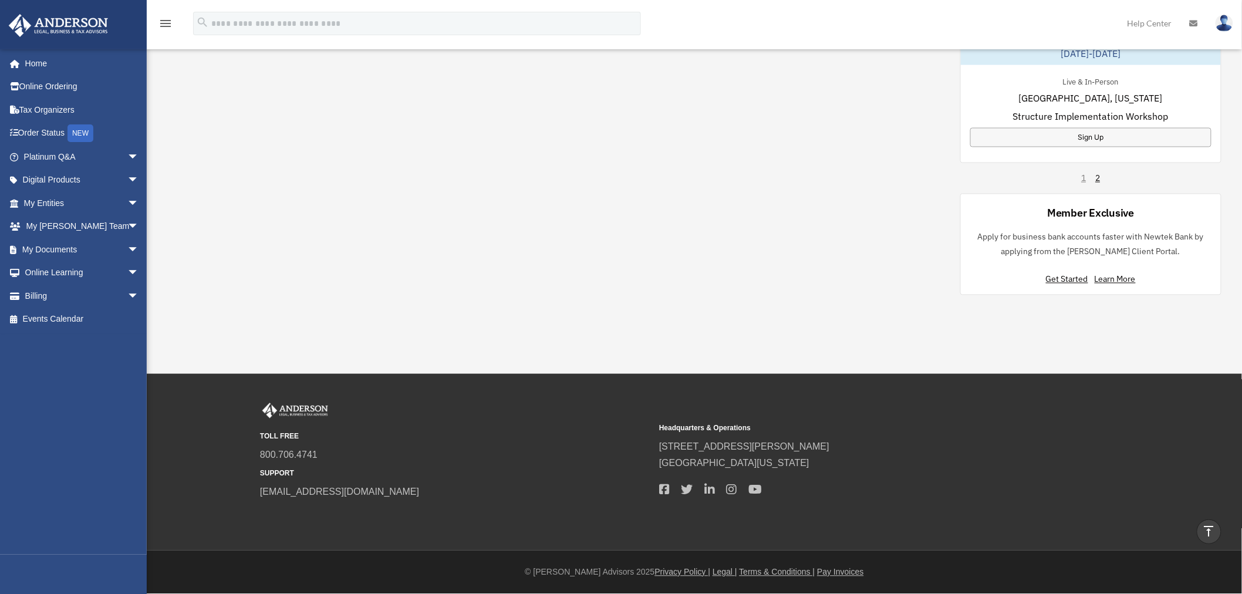
click at [1229, 28] on img at bounding box center [1225, 23] width 18 height 17
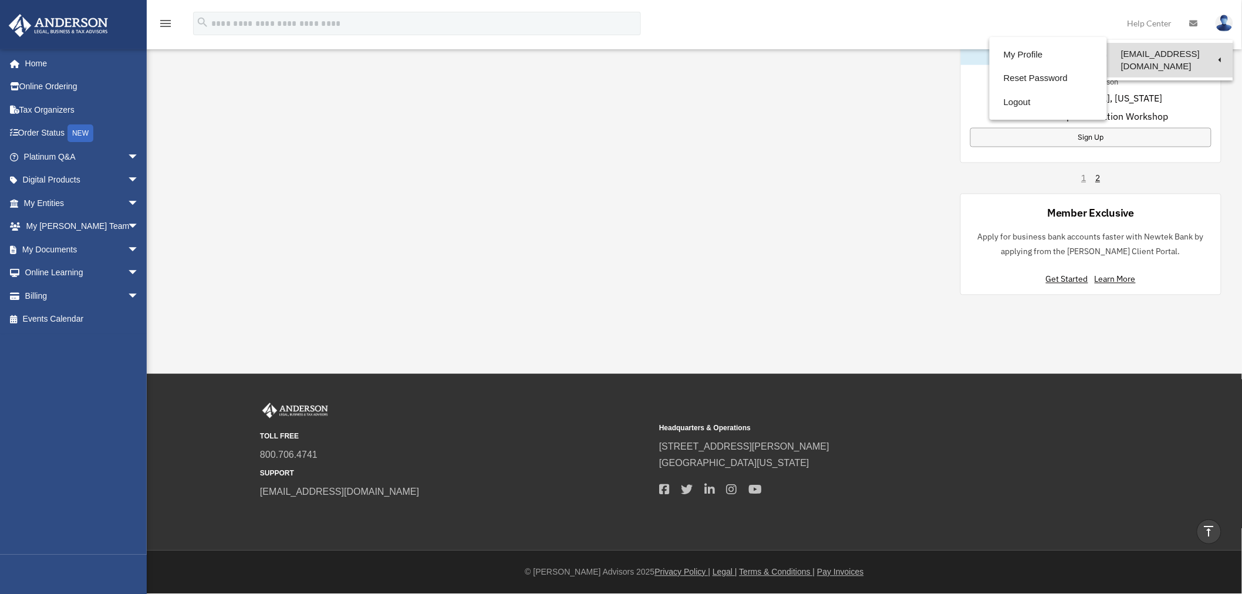
click at [1172, 55] on link "[EMAIL_ADDRESS][DOMAIN_NAME]" at bounding box center [1170, 60] width 126 height 35
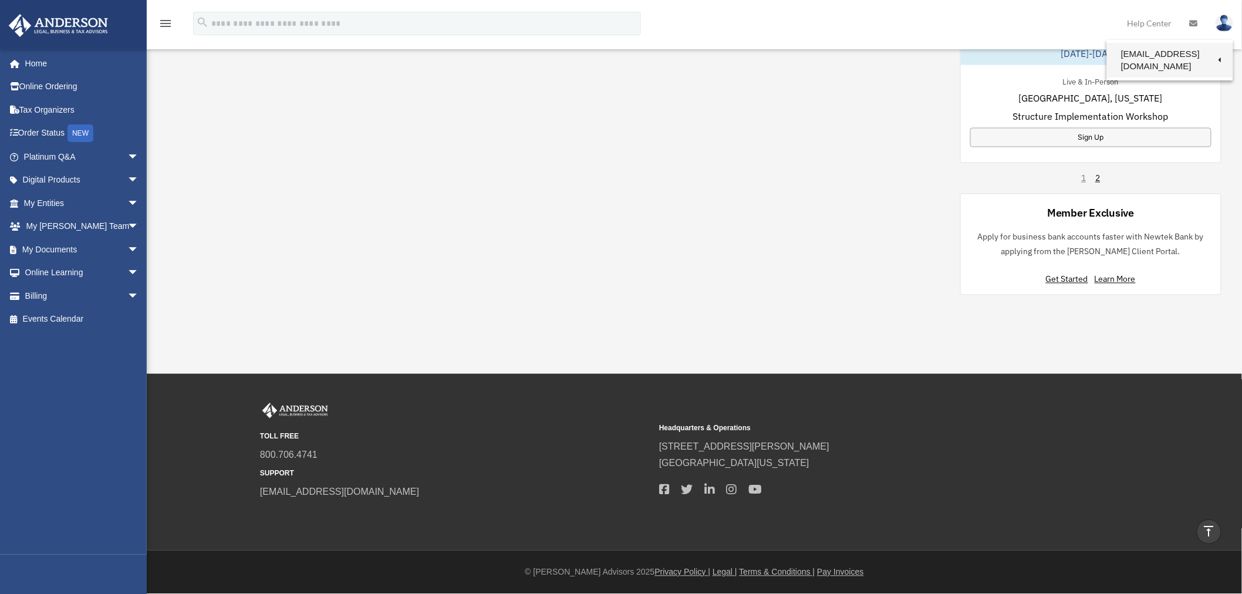
click at [1223, 25] on img at bounding box center [1225, 23] width 18 height 17
click at [1232, 25] on img at bounding box center [1225, 23] width 18 height 17
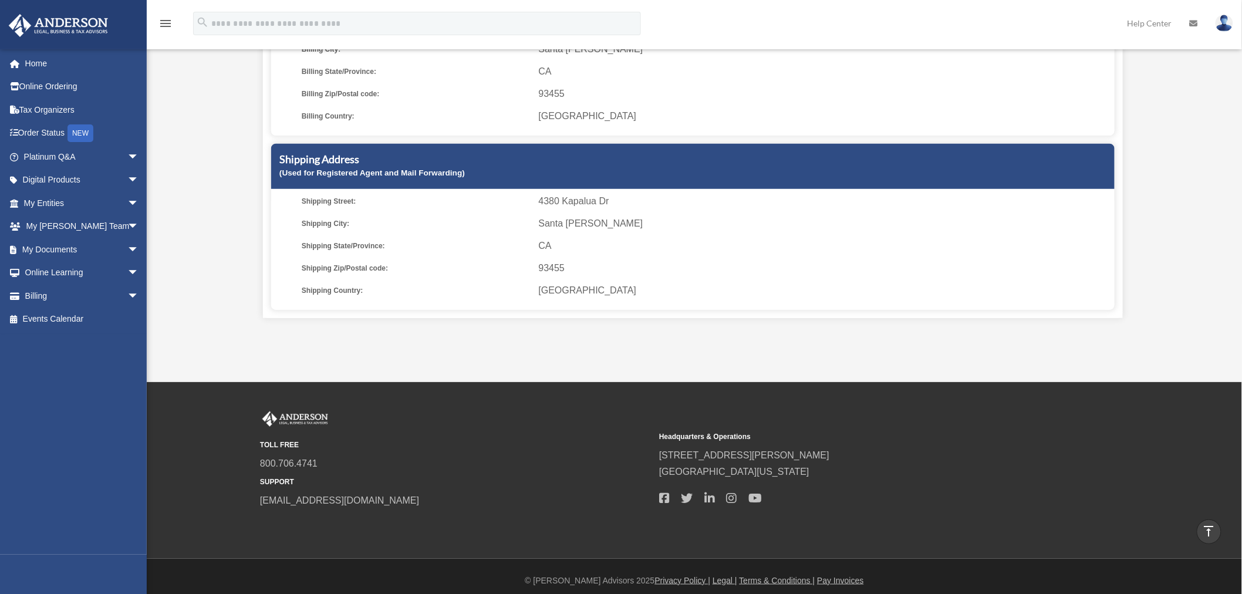
scroll to position [301, 0]
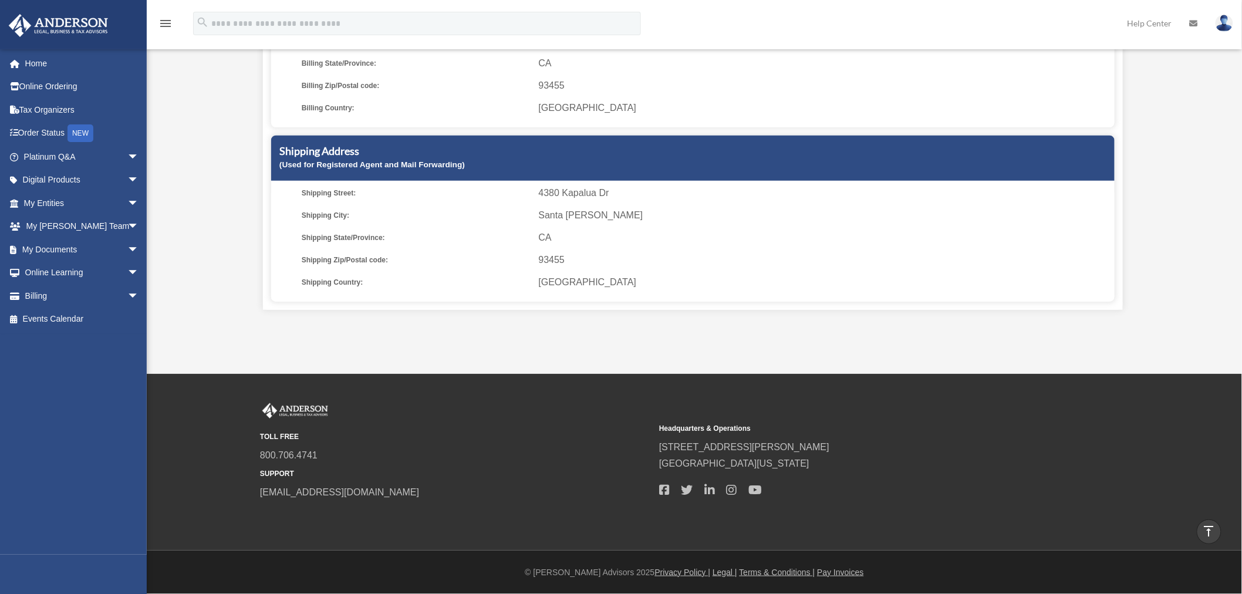
click at [1228, 25] on img at bounding box center [1225, 23] width 18 height 17
click at [1013, 103] on link "Logout" at bounding box center [1048, 102] width 117 height 24
